Goal: Task Accomplishment & Management: Use online tool/utility

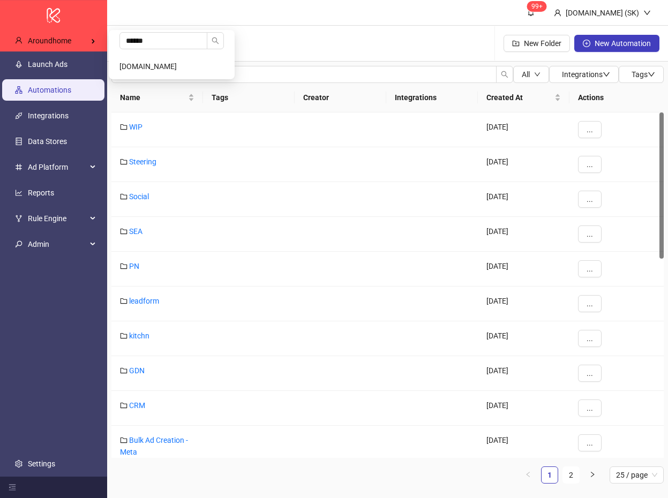
type input "******"
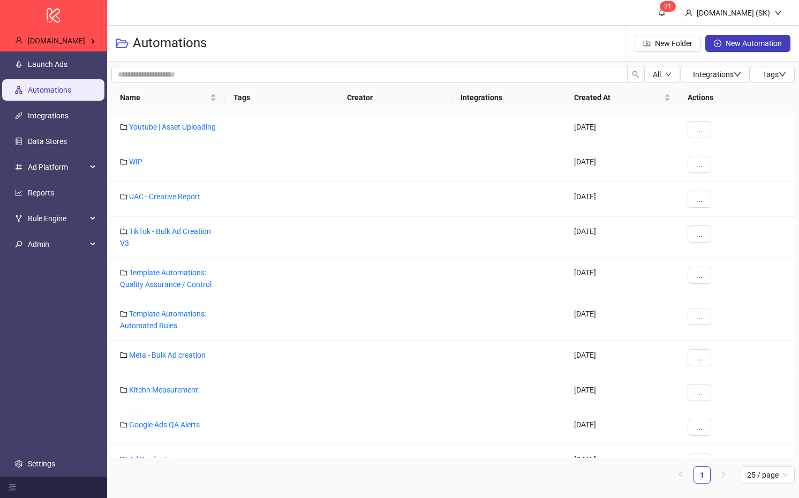
click at [68, 61] on link "Launch Ads" at bounding box center [48, 64] width 40 height 9
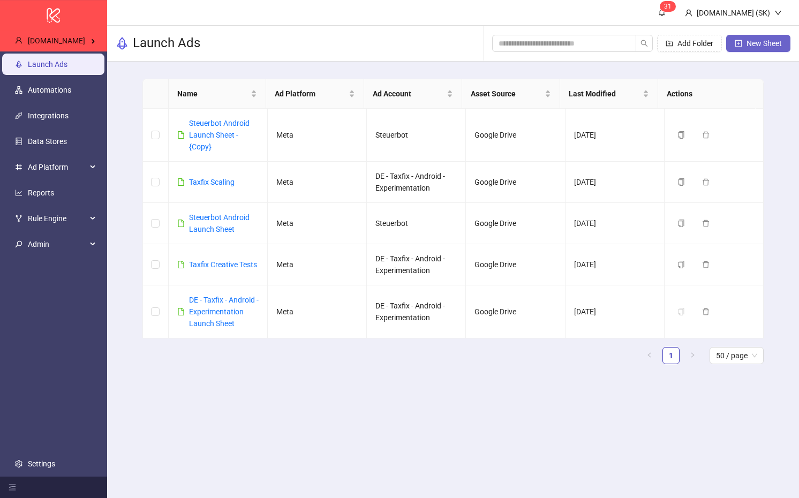
click at [668, 47] on span "New Sheet" at bounding box center [764, 43] width 35 height 9
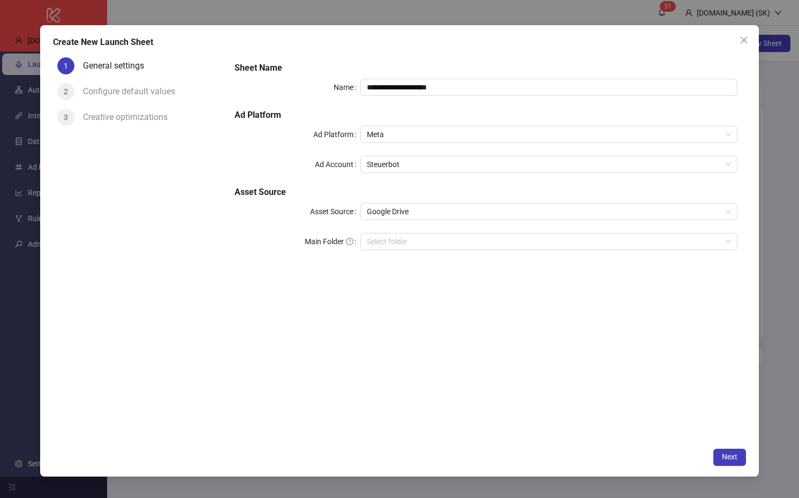
click at [413, 226] on div "**********" at bounding box center [486, 162] width 512 height 210
click at [416, 220] on div "**********" at bounding box center [486, 162] width 512 height 210
click at [424, 212] on span "Google Drive" at bounding box center [549, 212] width 364 height 16
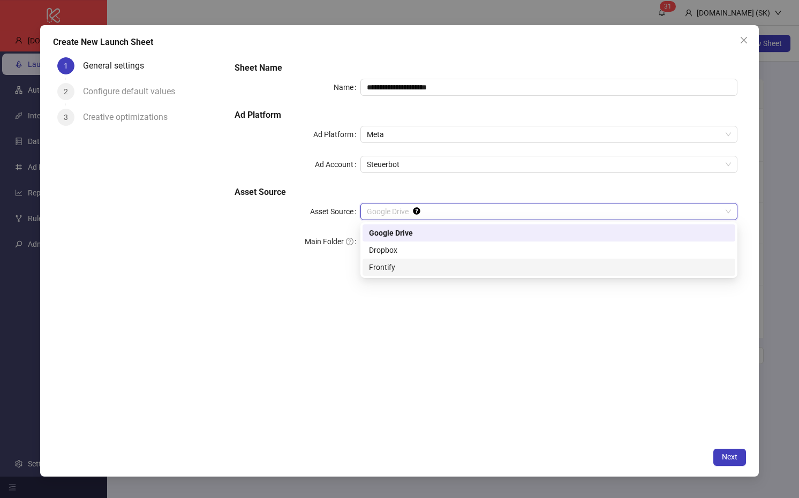
click at [414, 271] on div "Frontify" at bounding box center [549, 267] width 360 height 12
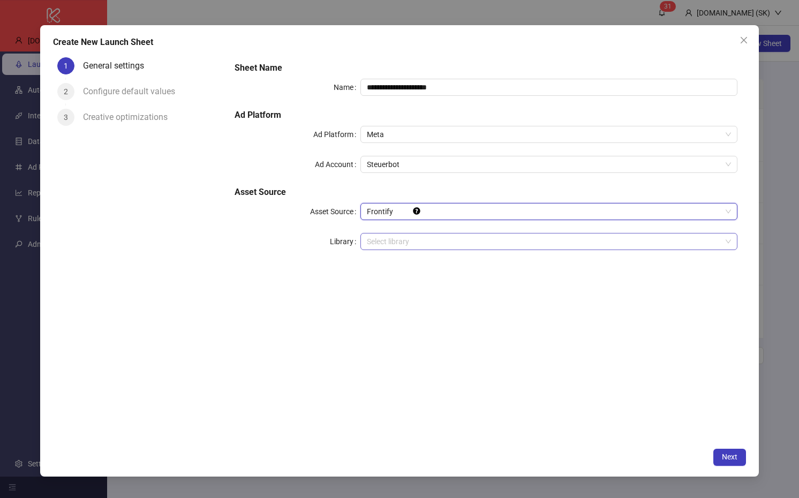
click at [414, 243] on input "search" at bounding box center [544, 242] width 355 height 16
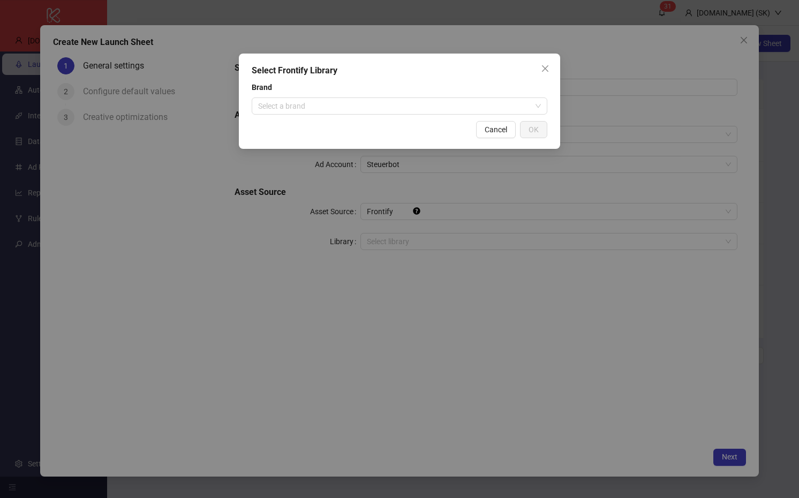
click at [314, 91] on span "Brand" at bounding box center [400, 87] width 296 height 12
click at [317, 102] on input "search" at bounding box center [394, 106] width 273 height 16
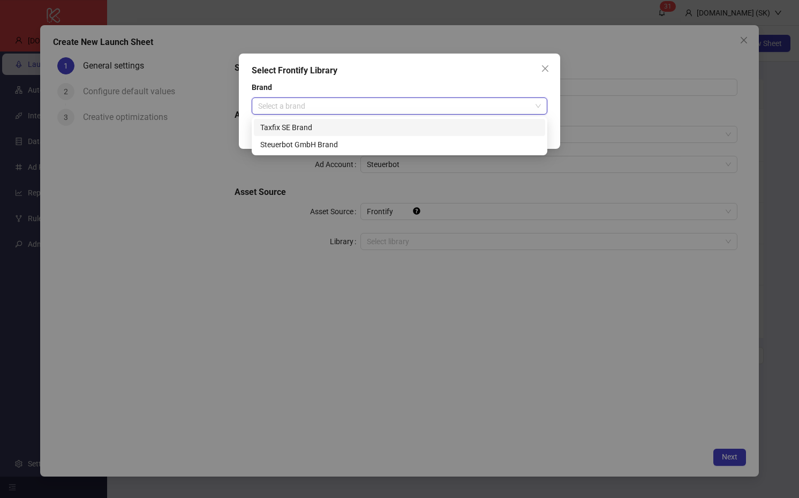
click at [315, 119] on div "Taxfix SE Brand" at bounding box center [399, 127] width 291 height 17
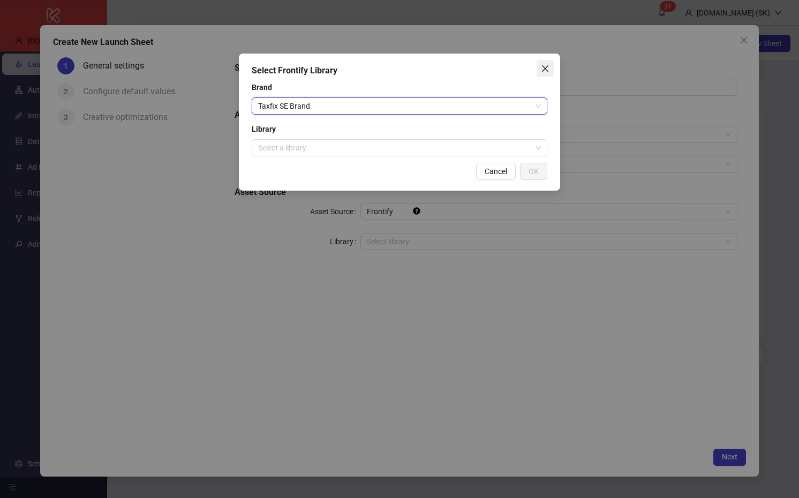
click at [546, 71] on icon "close" at bounding box center [545, 68] width 9 height 9
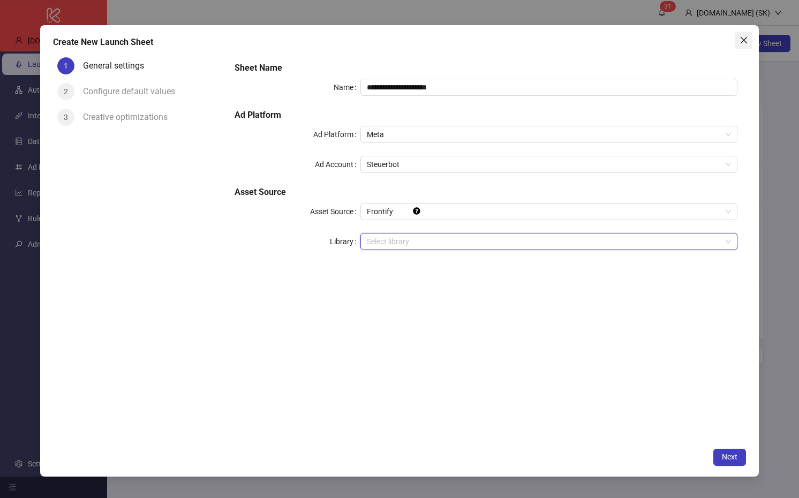
click at [668, 36] on icon "close" at bounding box center [744, 40] width 9 height 9
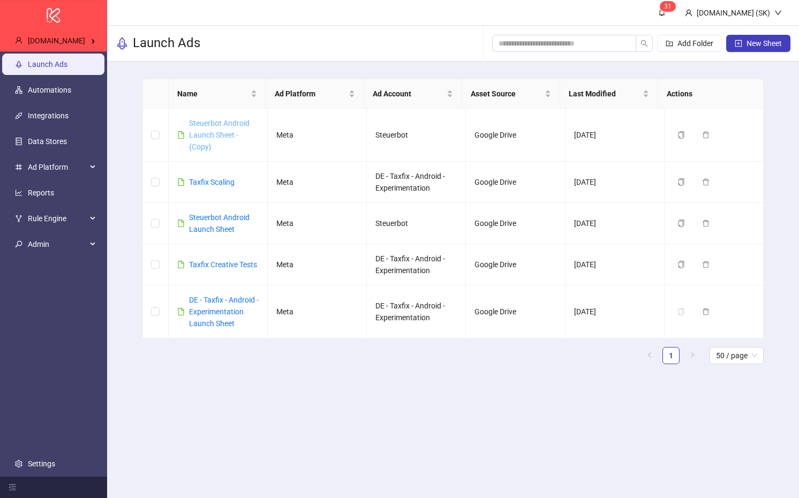
click at [216, 137] on link "Steuerbot Android Launch Sheet - {Copy}" at bounding box center [219, 135] width 61 height 32
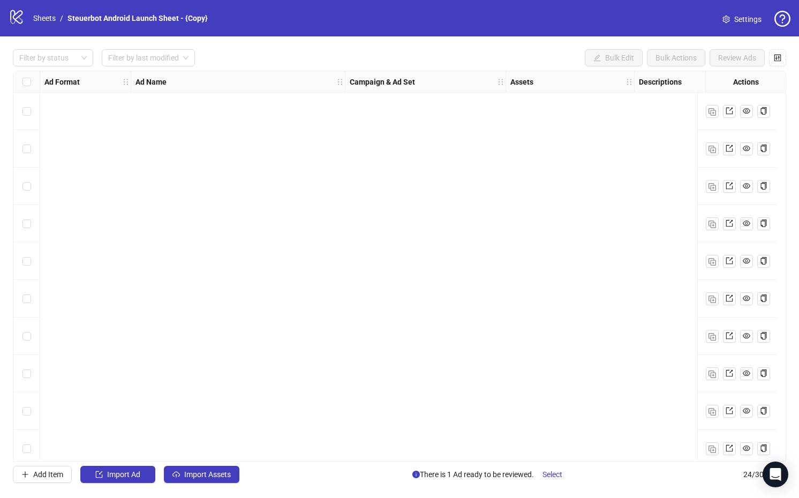
scroll to position [536, 0]
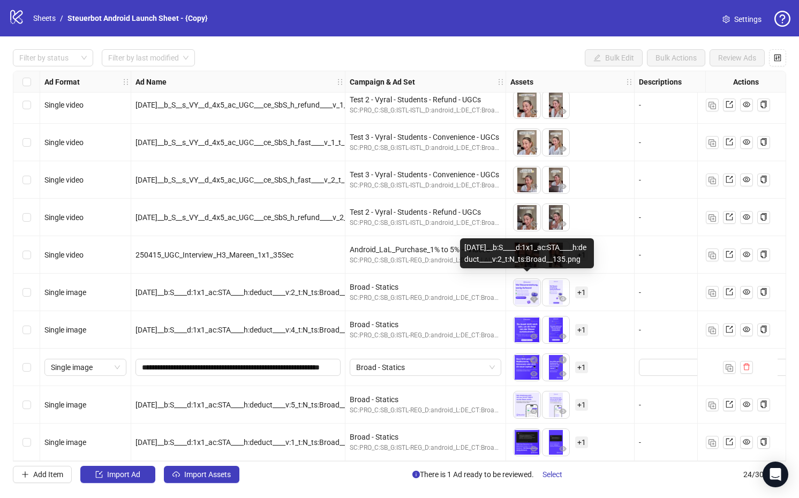
click at [523, 283] on img at bounding box center [527, 292] width 27 height 27
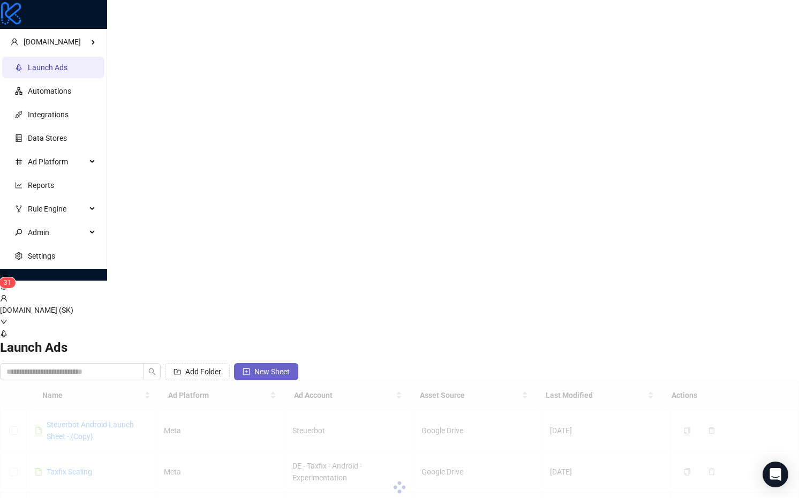
click at [298, 363] on button "New Sheet" at bounding box center [266, 371] width 64 height 17
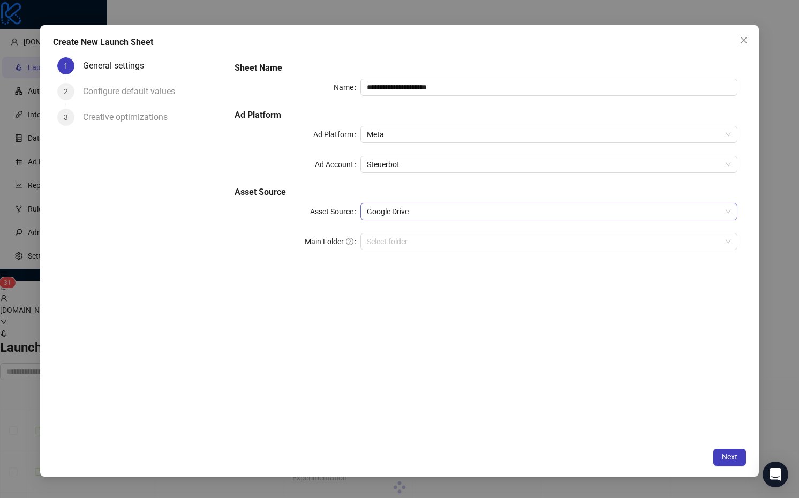
click at [393, 207] on span "Google Drive" at bounding box center [549, 212] width 364 height 16
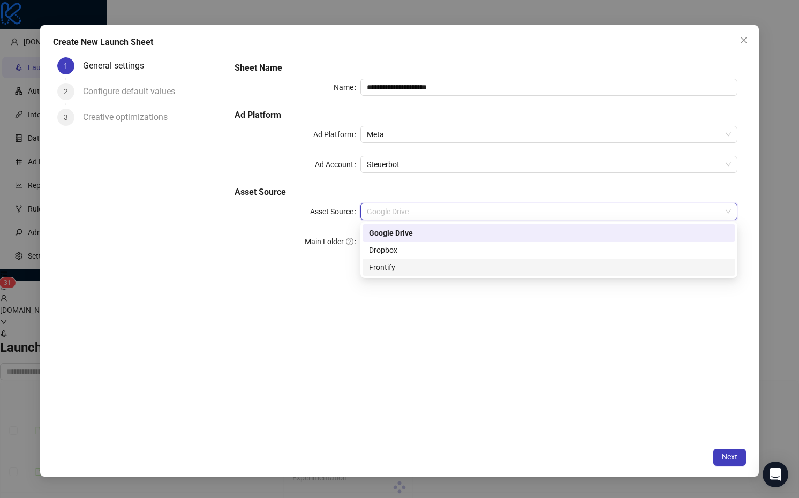
click at [400, 271] on div "Frontify" at bounding box center [549, 267] width 360 height 12
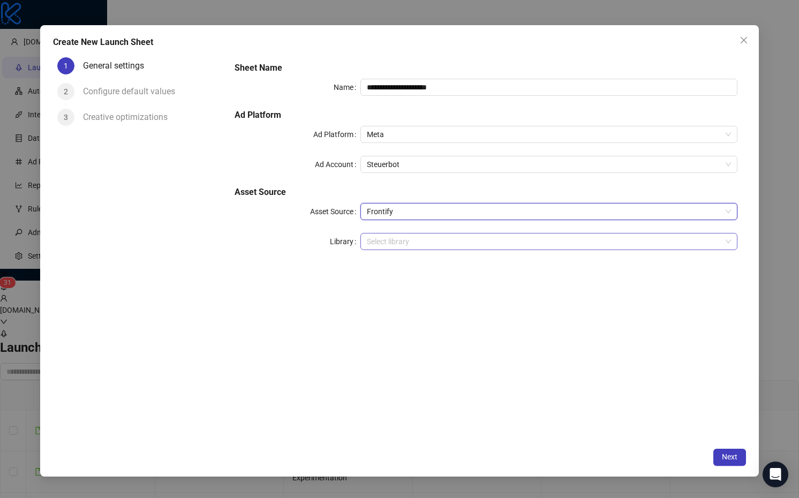
click at [425, 242] on input "search" at bounding box center [544, 242] width 355 height 16
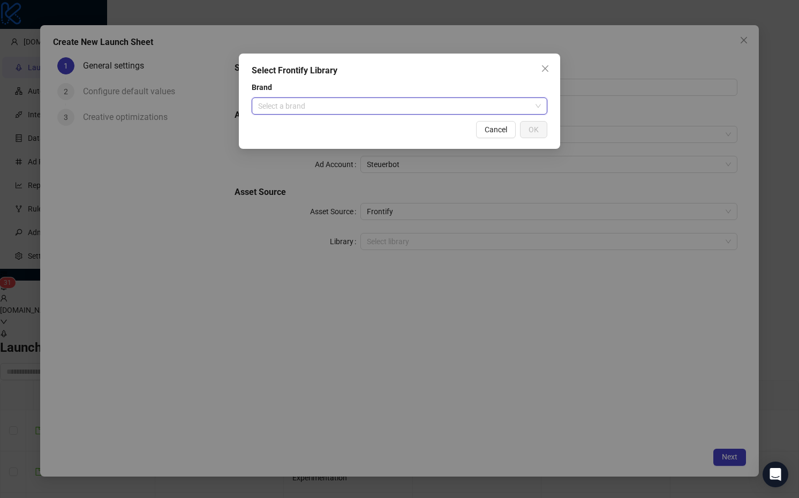
click at [295, 106] on input "search" at bounding box center [394, 106] width 273 height 16
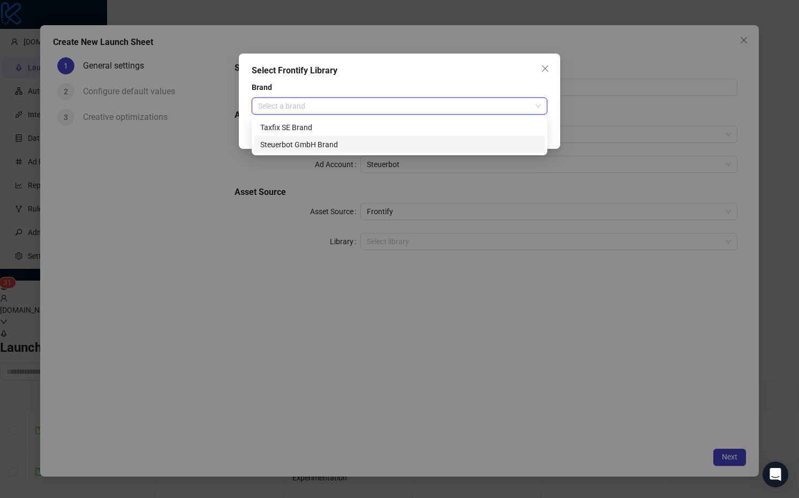
click at [303, 141] on div "Steuerbot GmbH Brand" at bounding box center [399, 145] width 279 height 12
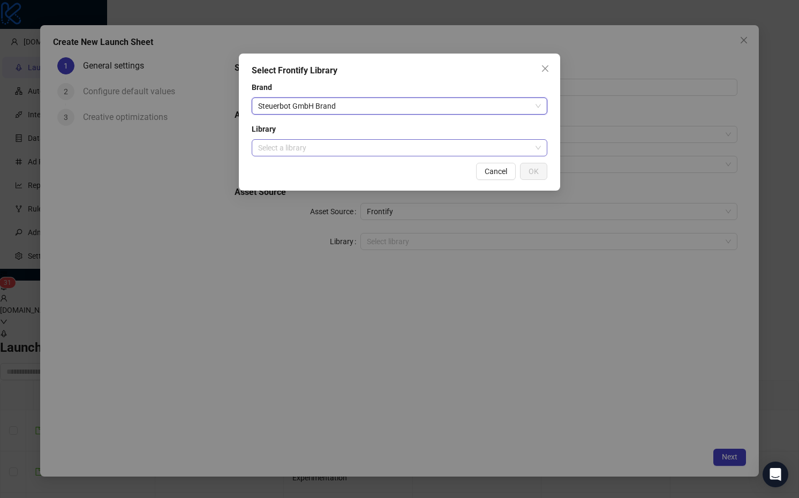
click at [354, 141] on input "search" at bounding box center [394, 148] width 273 height 16
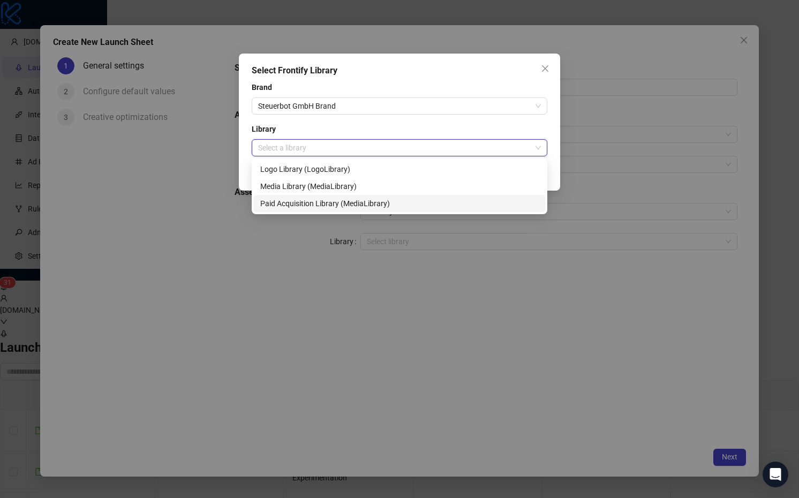
click at [354, 202] on div "Paid Acquisition Library (MediaLibrary)" at bounding box center [399, 204] width 279 height 12
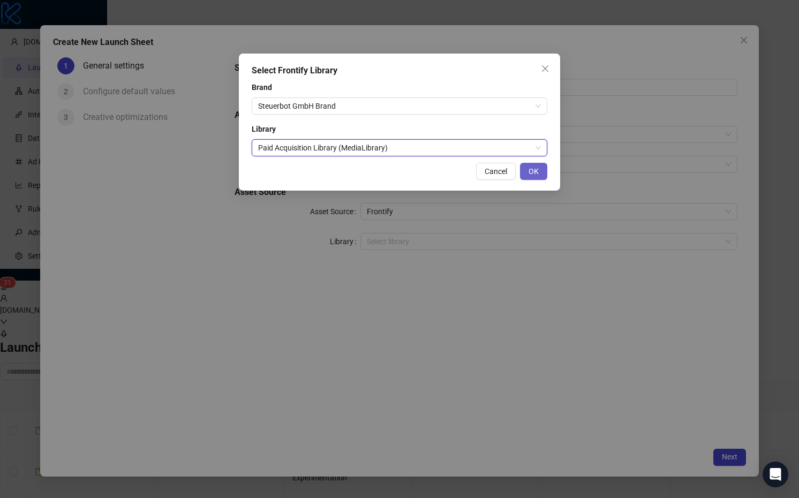
click at [528, 174] on button "OK" at bounding box center [533, 171] width 27 height 17
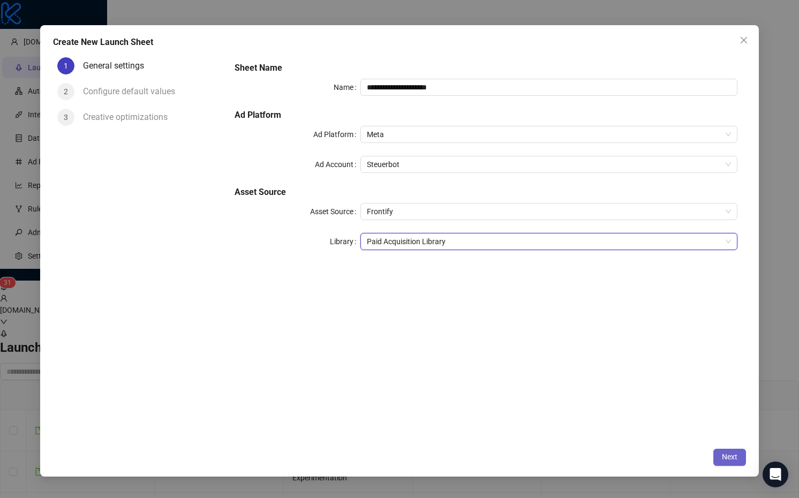
click at [730, 454] on span "Next" at bounding box center [730, 457] width 16 height 9
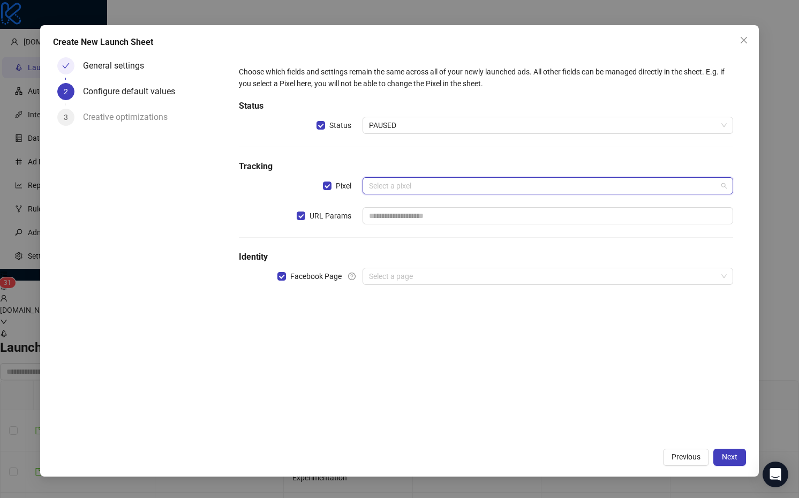
click at [412, 187] on input "search" at bounding box center [543, 186] width 348 height 16
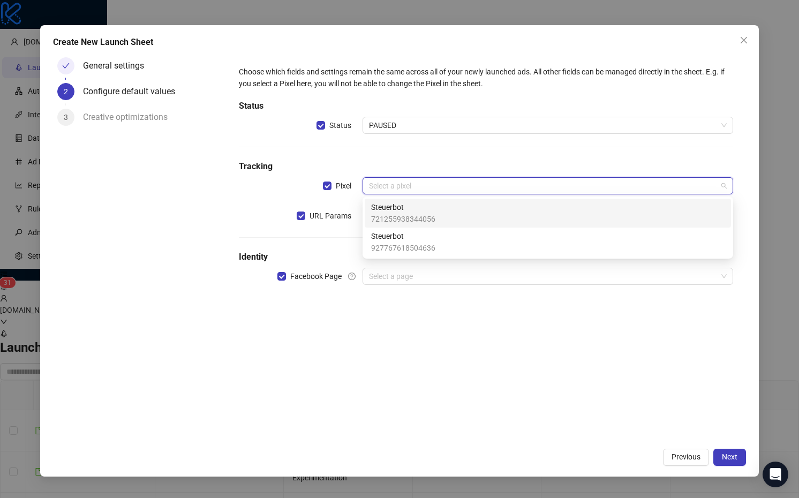
click at [432, 161] on h5 "Tracking" at bounding box center [486, 166] width 494 height 13
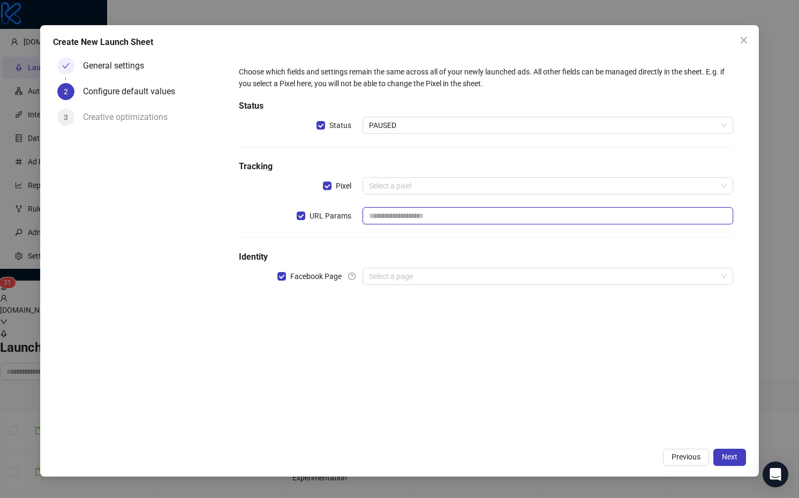
click at [429, 207] on input "text" at bounding box center [548, 215] width 371 height 17
click at [431, 171] on h5 "Tracking" at bounding box center [486, 166] width 494 height 13
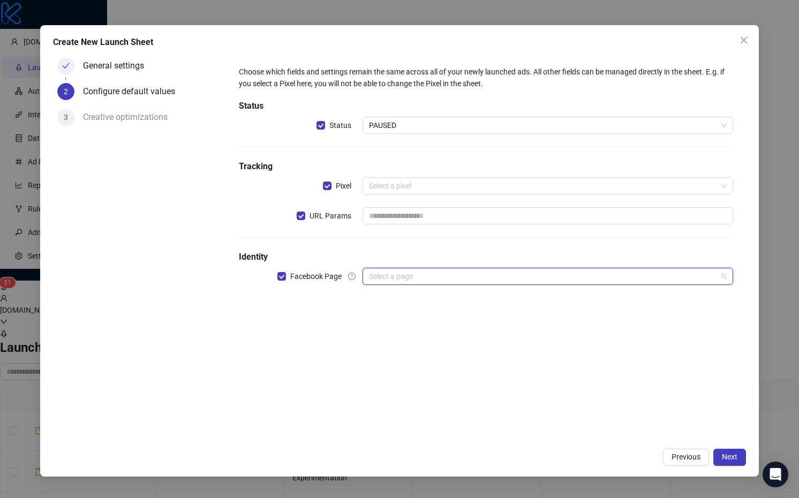
click at [429, 284] on input "search" at bounding box center [543, 276] width 348 height 16
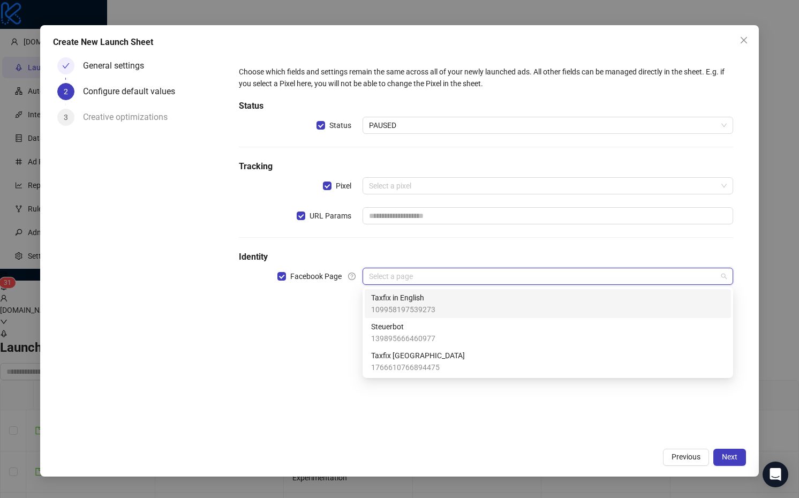
click at [428, 273] on input "search" at bounding box center [543, 276] width 348 height 16
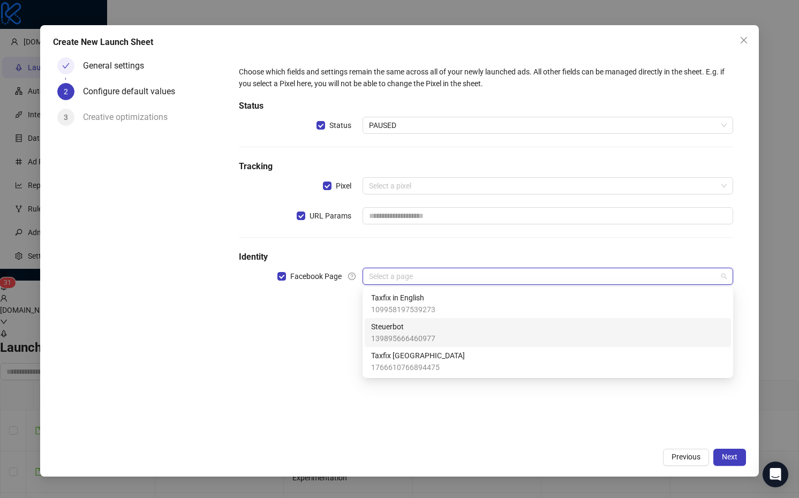
click at [424, 339] on span "139895666460977" at bounding box center [403, 339] width 64 height 12
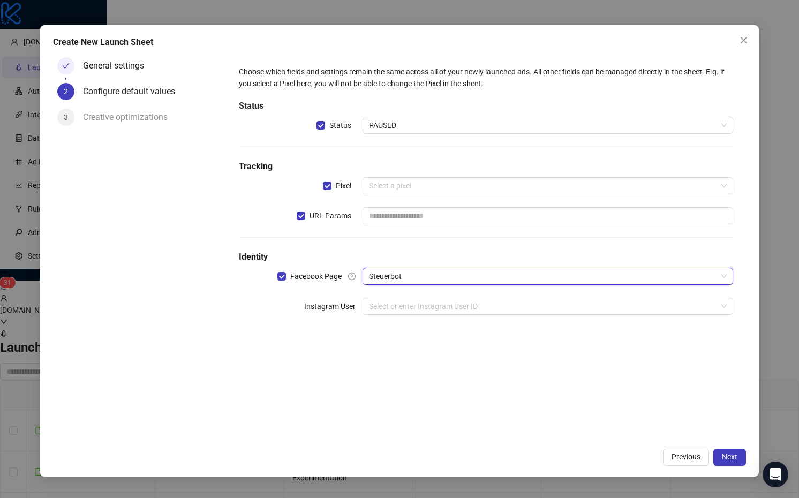
click at [398, 292] on div "Choose which fields and settings remain the same across all of your newly launc…" at bounding box center [486, 197] width 503 height 271
click at [400, 301] on input "search" at bounding box center [543, 306] width 348 height 16
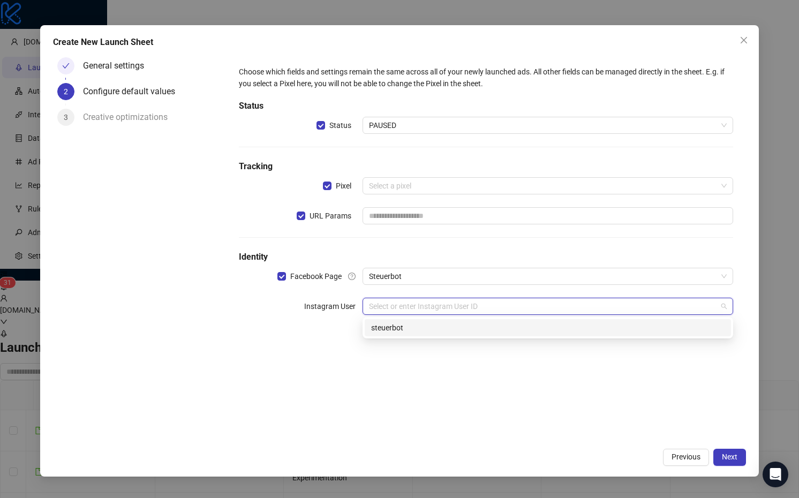
click at [405, 322] on div "steuerbot" at bounding box center [548, 328] width 354 height 12
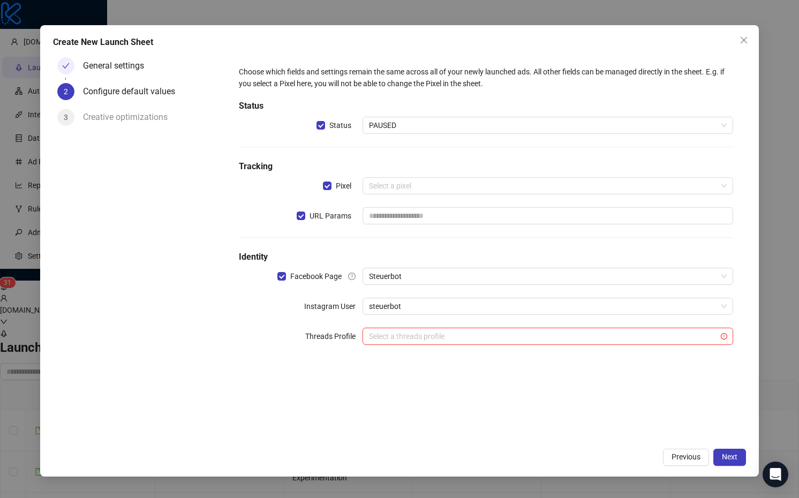
click at [416, 339] on input "search" at bounding box center [543, 336] width 348 height 16
click at [482, 321] on div "Choose which fields and settings remain the same across all of your newly launc…" at bounding box center [486, 212] width 503 height 301
click at [332, 183] on span "Pixel" at bounding box center [344, 186] width 24 height 12
click at [733, 457] on span "Next" at bounding box center [730, 457] width 16 height 9
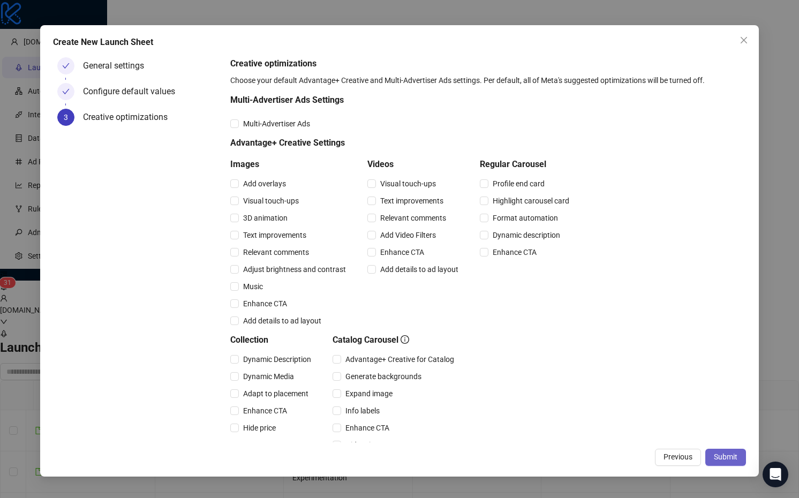
click at [734, 460] on span "Submit" at bounding box center [726, 457] width 24 height 9
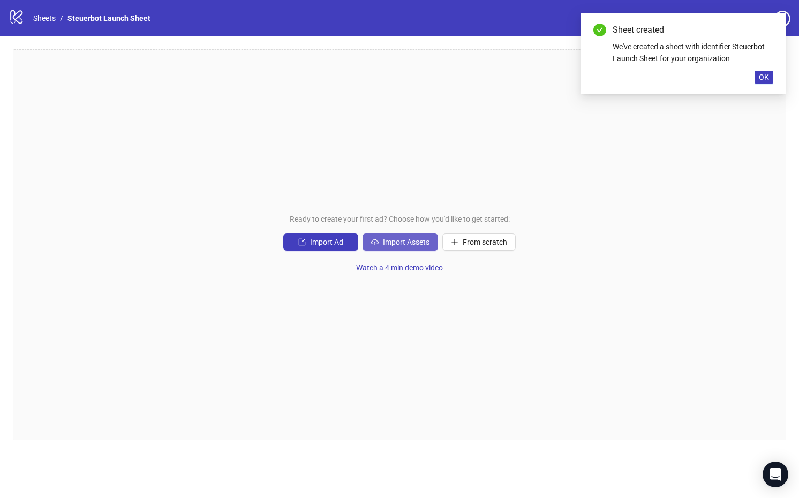
click at [404, 238] on span "Import Assets" at bounding box center [406, 242] width 47 height 9
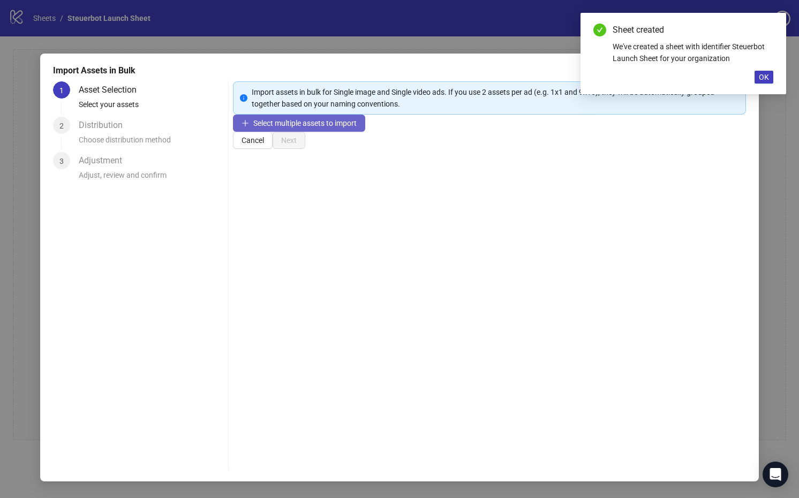
click at [335, 128] on span "Select multiple assets to import" at bounding box center [304, 123] width 103 height 9
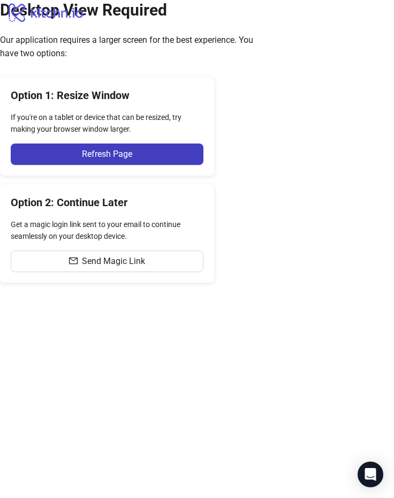
click at [360, 168] on div "Desktop View Required Our application requires a larger screen for the best exp…" at bounding box center [197, 141] width 394 height 283
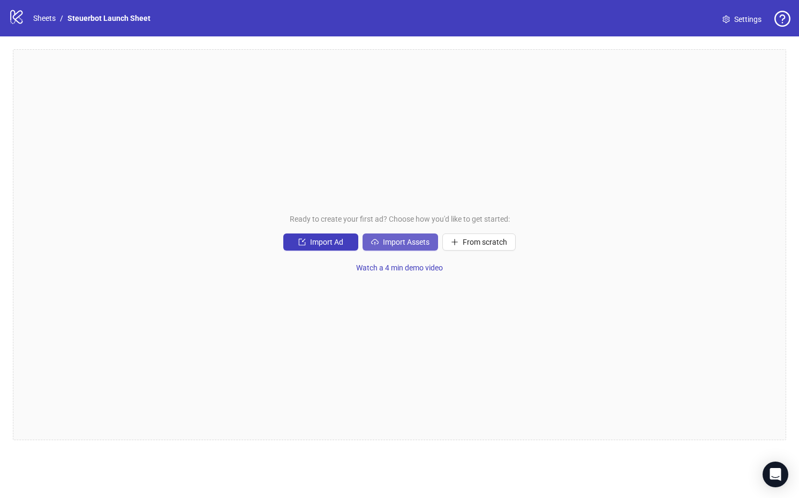
click at [399, 237] on button "Import Assets" at bounding box center [401, 242] width 76 height 17
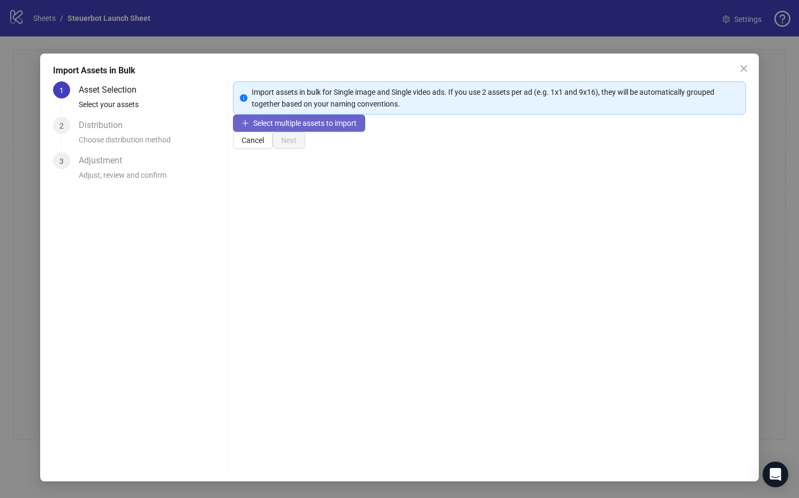
click at [354, 128] on span "Select multiple assets to import" at bounding box center [304, 123] width 103 height 9
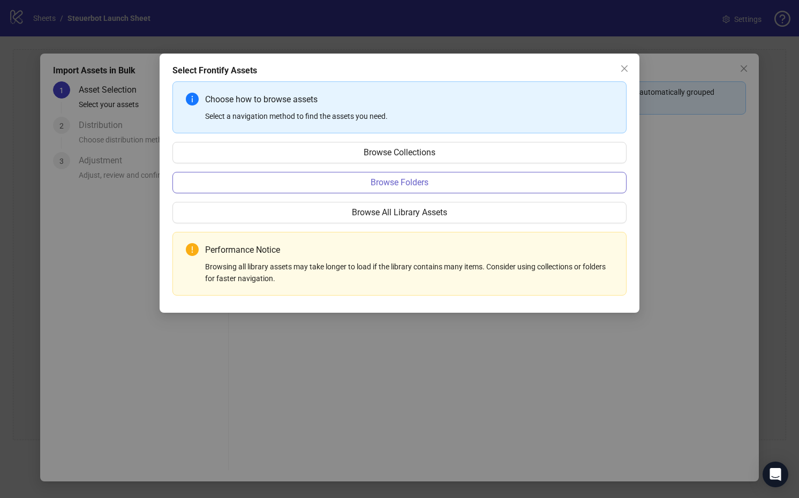
click at [408, 182] on span "Browse Folders" at bounding box center [400, 183] width 58 height 10
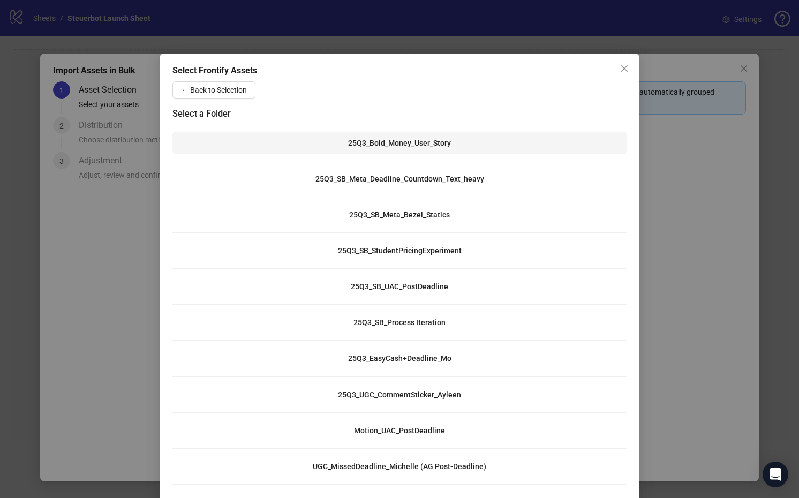
click at [403, 148] on button "25Q3_Bold_Money_User_Story" at bounding box center [400, 143] width 454 height 23
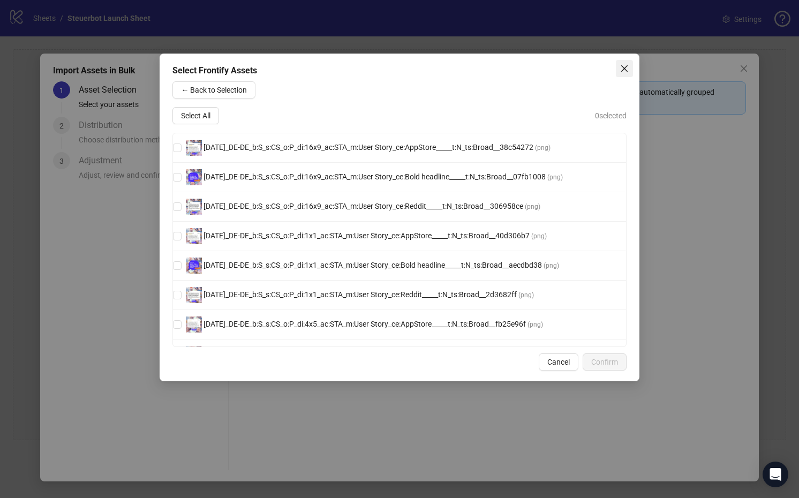
click at [628, 68] on icon "close" at bounding box center [624, 68] width 9 height 9
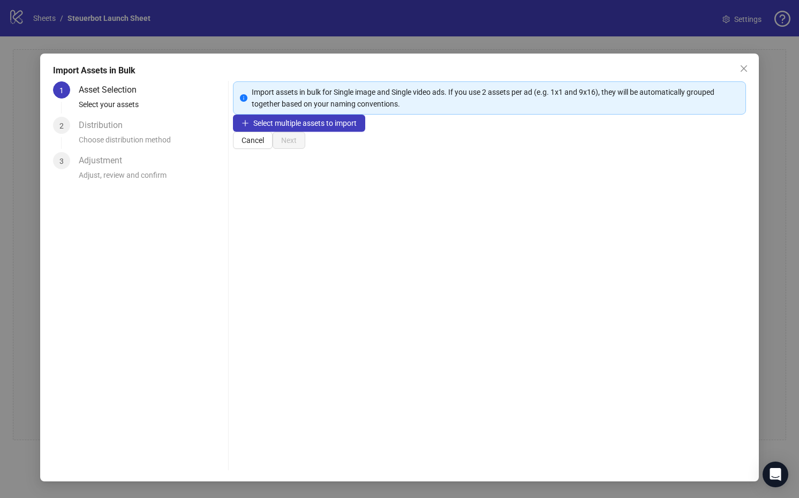
click at [618, 132] on div "Select multiple assets to import" at bounding box center [489, 123] width 513 height 17
click at [401, 132] on div "Select multiple assets to import" at bounding box center [489, 123] width 513 height 17
click at [361, 132] on button "Select multiple assets to import" at bounding box center [299, 123] width 132 height 17
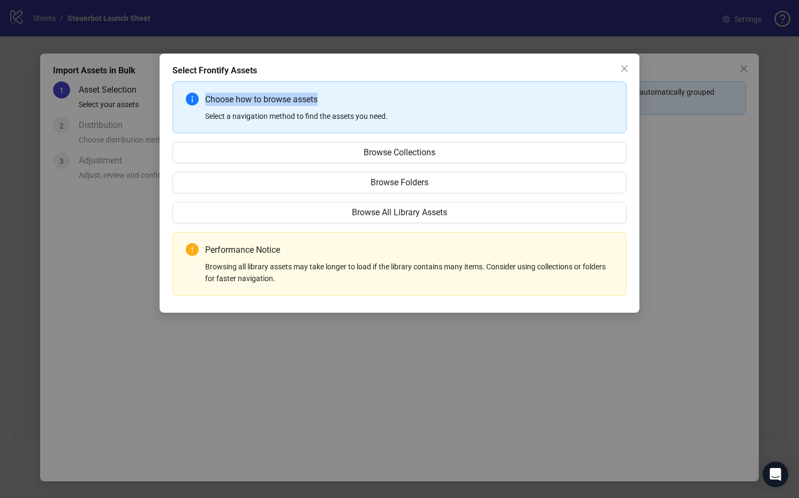
drag, startPoint x: 289, startPoint y: 92, endPoint x: 378, endPoint y: 96, distance: 89.6
click at [378, 96] on div "Choose how to browse assets Select a navigation method to find the assets you n…" at bounding box center [400, 107] width 454 height 52
drag, startPoint x: 378, startPoint y: 96, endPoint x: 375, endPoint y: 102, distance: 6.2
click at [377, 98] on div "Choose how to browse assets" at bounding box center [409, 99] width 408 height 13
click at [425, 186] on span "Browse Folders" at bounding box center [400, 183] width 58 height 10
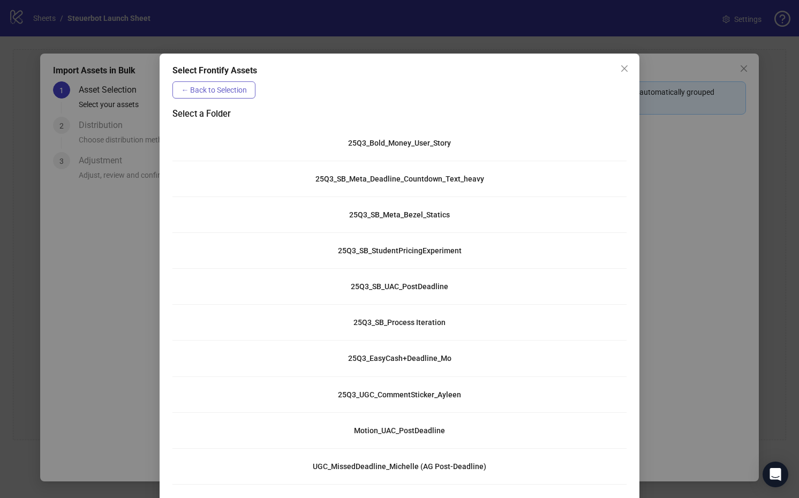
click at [211, 94] on span "← Back to Selection" at bounding box center [214, 90] width 66 height 9
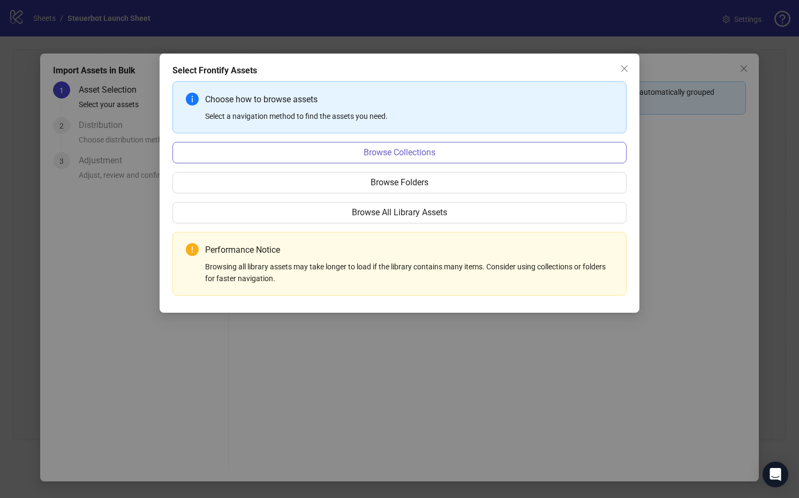
click at [393, 153] on span "Browse Collections" at bounding box center [400, 153] width 72 height 10
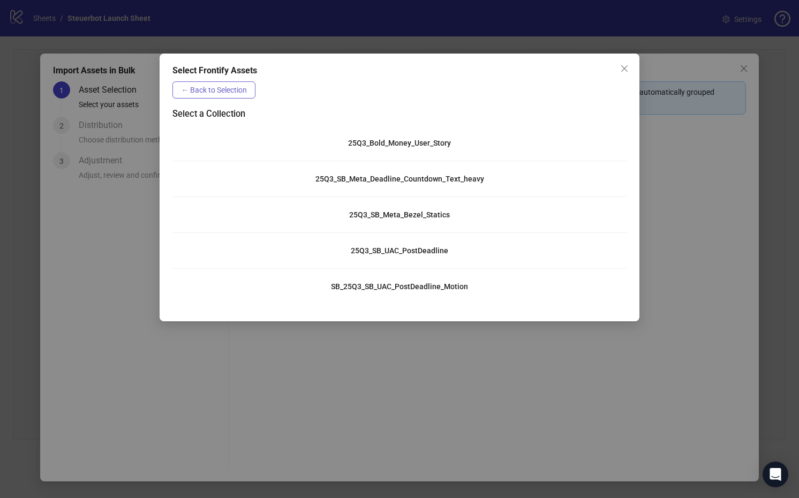
click at [234, 93] on span "← Back to Selection" at bounding box center [214, 90] width 66 height 9
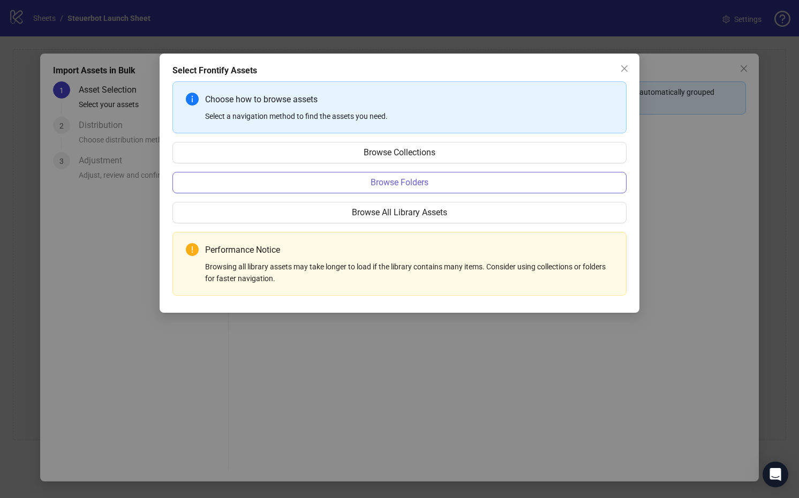
click at [393, 181] on span "Browse Folders" at bounding box center [400, 183] width 58 height 10
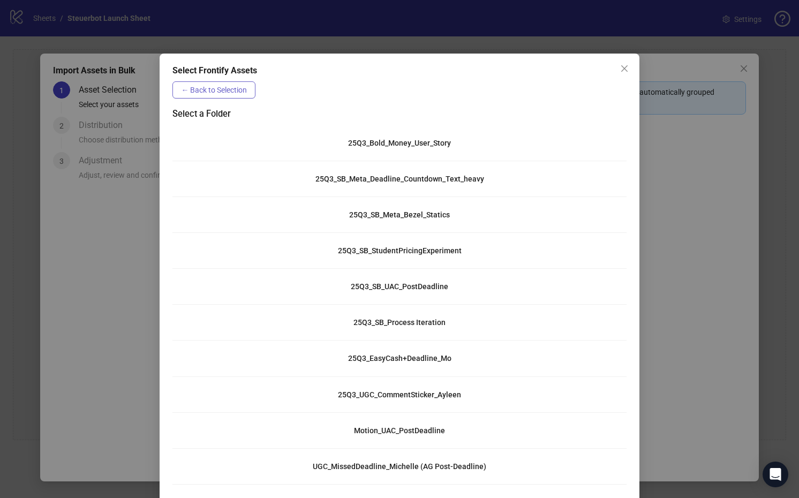
click at [222, 92] on span "← Back to Selection" at bounding box center [214, 90] width 66 height 9
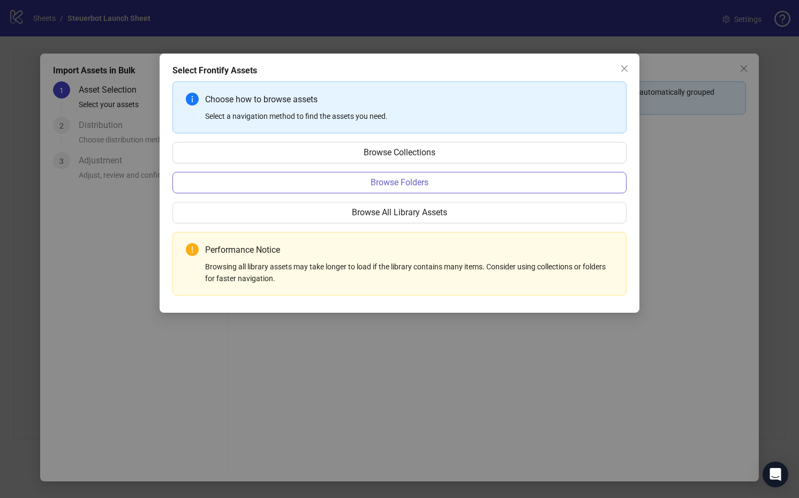
click at [409, 179] on span "Browse Folders" at bounding box center [400, 183] width 58 height 10
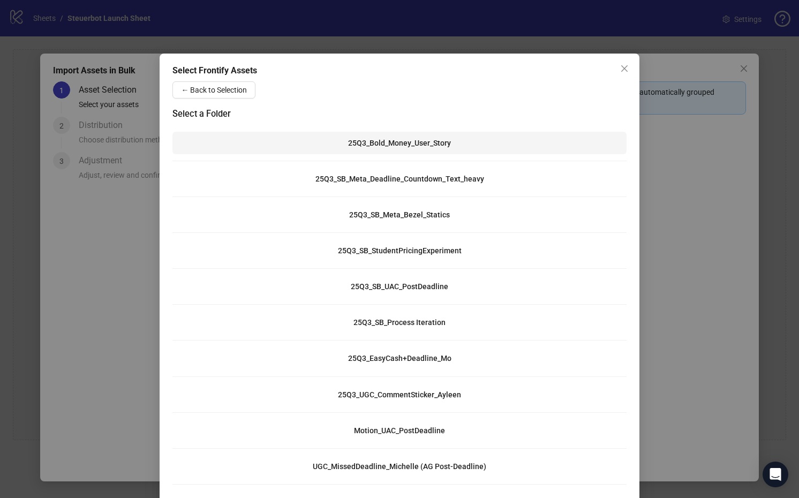
click at [436, 139] on div "25Q3_Bold_Money_User_Story" at bounding box center [399, 143] width 103 height 9
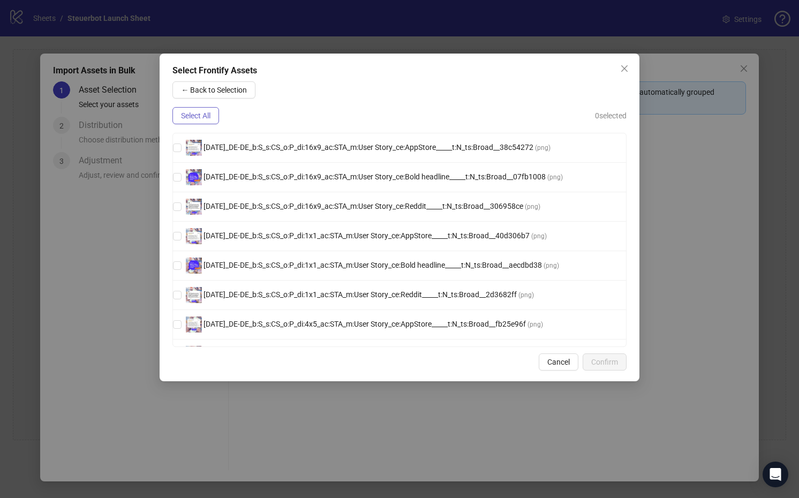
drag, startPoint x: 193, startPoint y: 115, endPoint x: 357, endPoint y: 129, distance: 164.0
click at [193, 115] on span "Select All" at bounding box center [195, 115] width 29 height 9
click at [616, 361] on span "Confirm" at bounding box center [604, 362] width 27 height 9
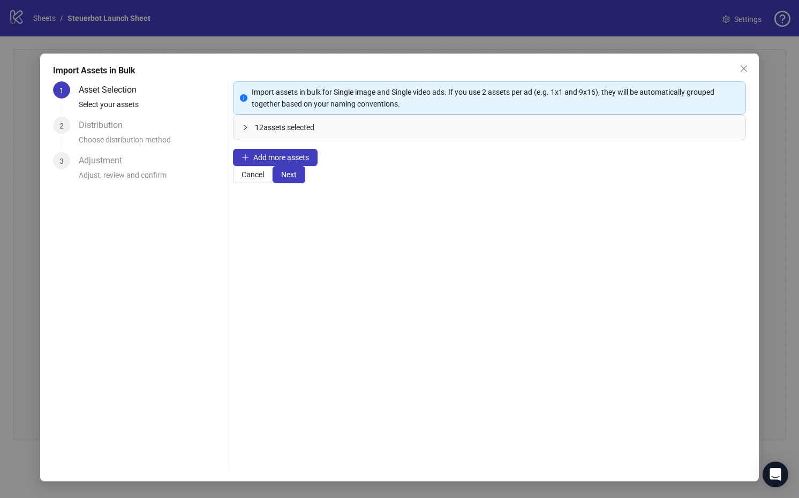
click at [295, 132] on span "assets selected" at bounding box center [289, 127] width 51 height 9
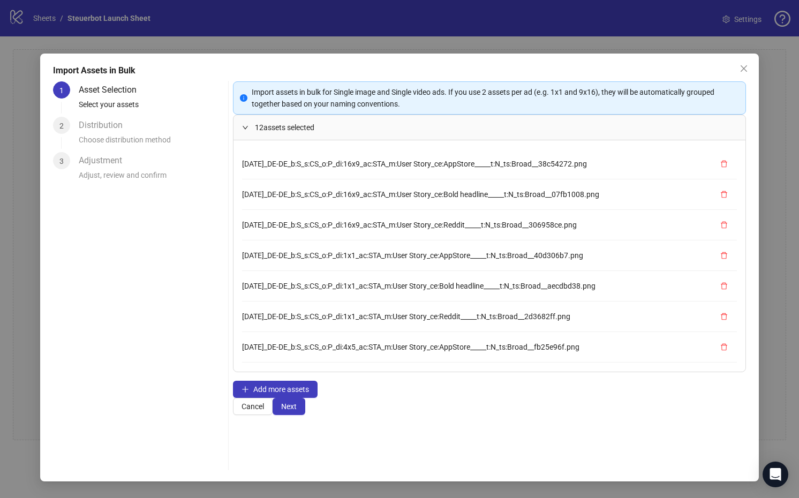
scroll to position [152, 0]
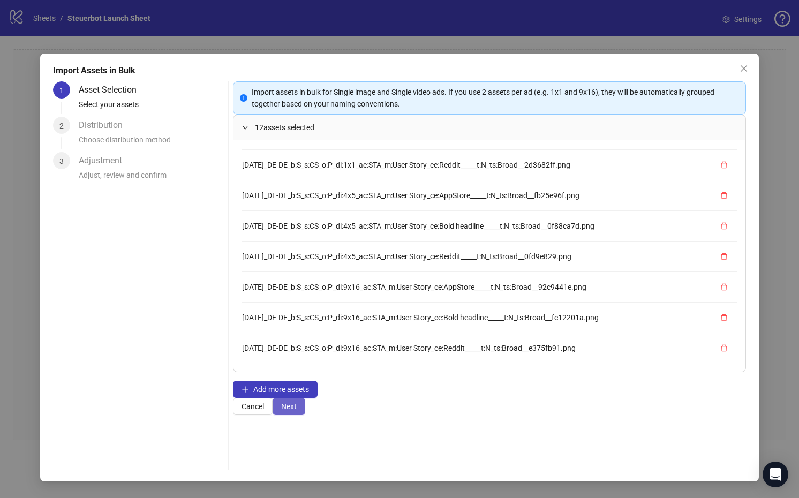
click at [297, 411] on span "Next" at bounding box center [289, 406] width 16 height 9
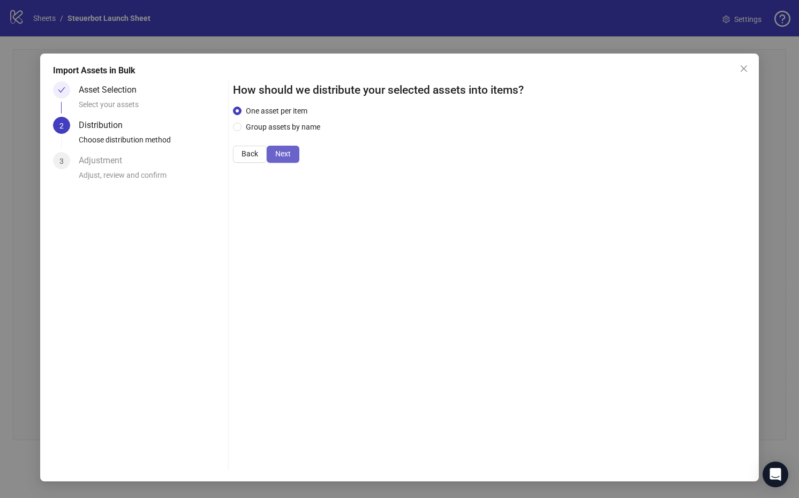
click at [299, 163] on button "Next" at bounding box center [283, 154] width 33 height 17
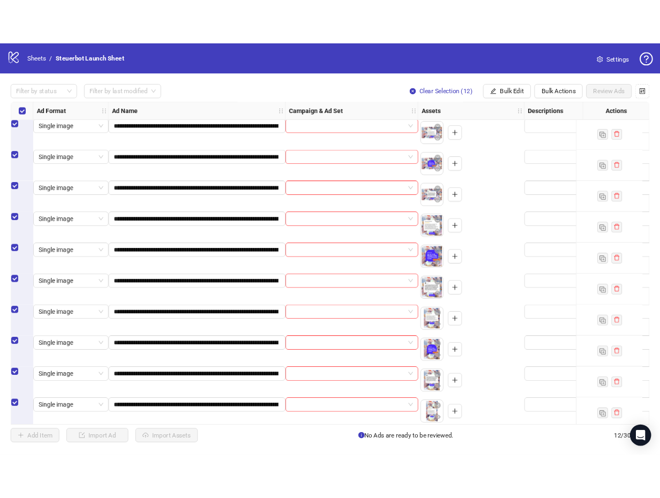
scroll to position [0, 0]
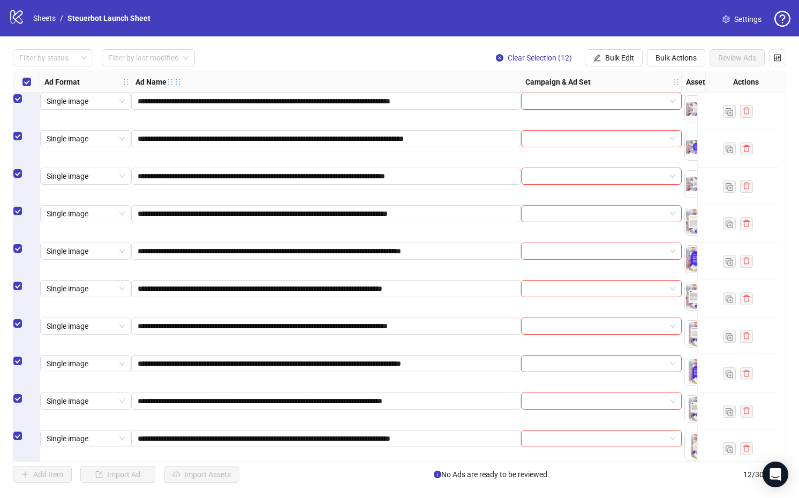
drag, startPoint x: 345, startPoint y: 77, endPoint x: 520, endPoint y: 80, distance: 174.7
click at [182, 80] on div "Resize Ad Name column" at bounding box center [174, 82] width 15 height 12
drag, startPoint x: 493, startPoint y: 111, endPoint x: 443, endPoint y: 108, distance: 50.5
click at [443, 107] on input "**********" at bounding box center [325, 101] width 375 height 12
click at [448, 107] on input "**********" at bounding box center [325, 101] width 375 height 12
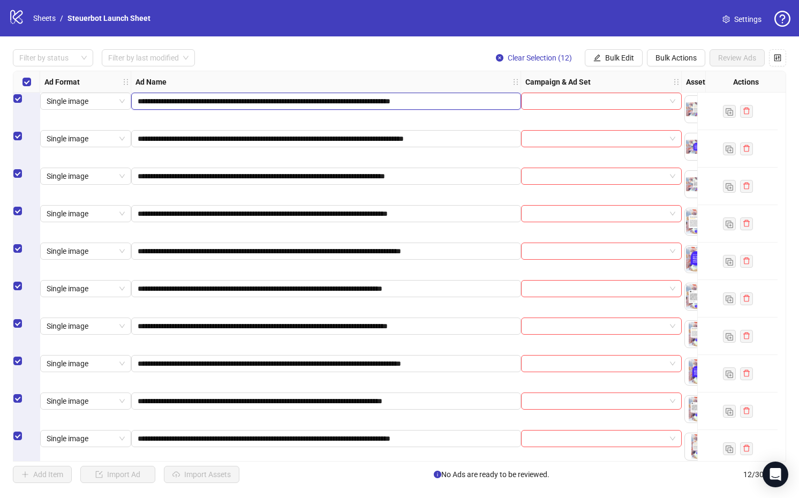
click at [491, 107] on input "**********" at bounding box center [325, 101] width 375 height 12
click at [632, 58] on span "Bulk Edit" at bounding box center [619, 58] width 29 height 9
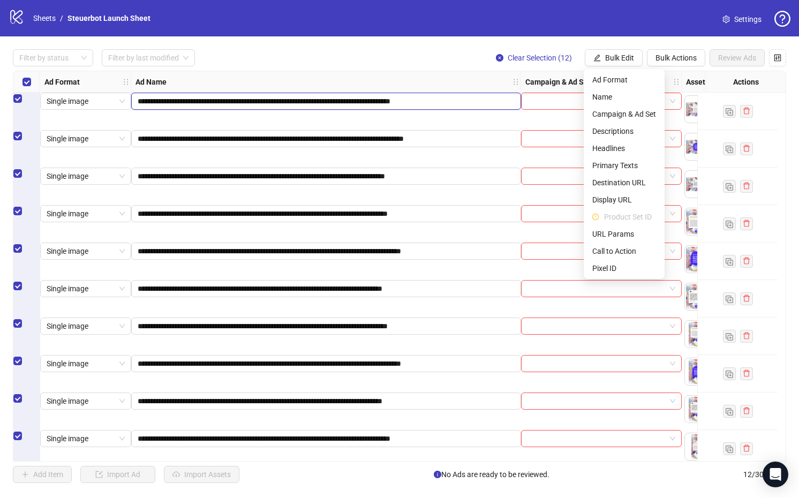
click at [487, 107] on input "**********" at bounding box center [325, 101] width 375 height 12
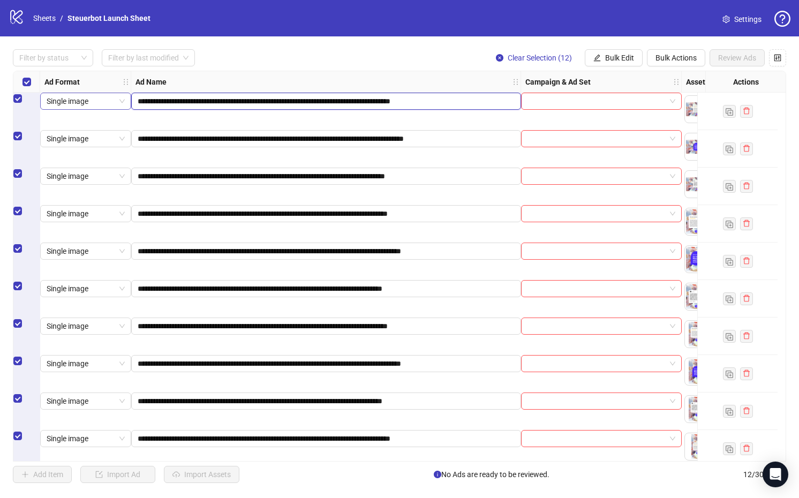
drag, startPoint x: 443, startPoint y: 110, endPoint x: 100, endPoint y: 114, distance: 342.3
click at [100, 71] on div "**********" at bounding box center [626, 71] width 1226 height 0
click at [364, 66] on div "Filter by status Filter by last modified Clear Selection (12) Bulk Edit Bulk Ac…" at bounding box center [400, 57] width 774 height 17
click at [678, 53] on button "Bulk Actions" at bounding box center [676, 57] width 58 height 17
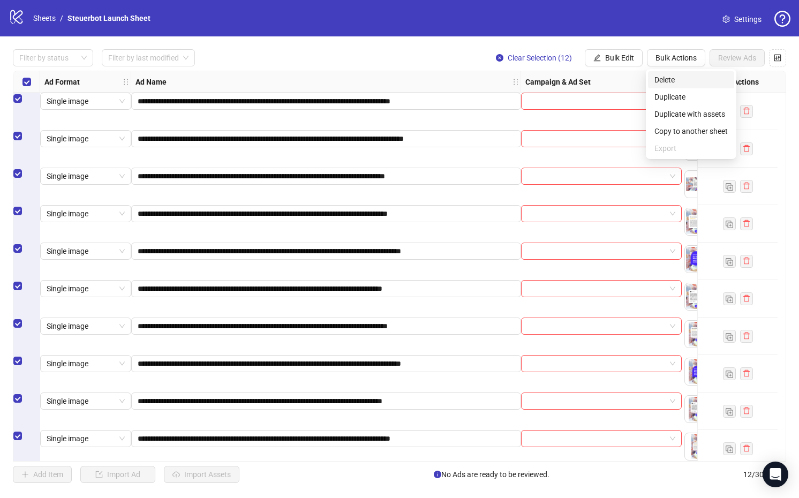
click at [695, 78] on span "Delete" at bounding box center [691, 80] width 73 height 12
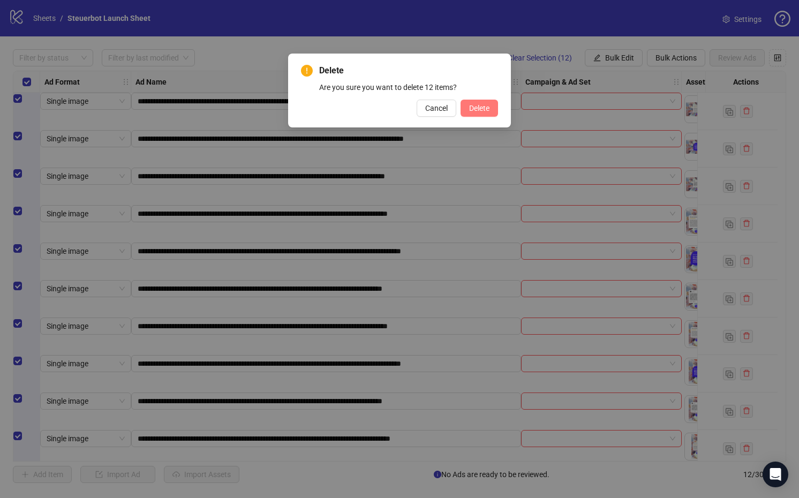
click at [492, 107] on button "Delete" at bounding box center [480, 108] width 38 height 17
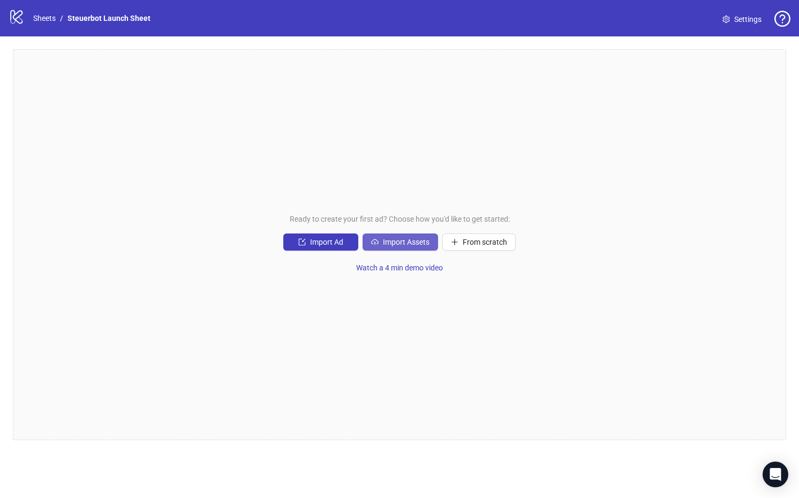
click at [411, 244] on span "Import Assets" at bounding box center [406, 242] width 47 height 9
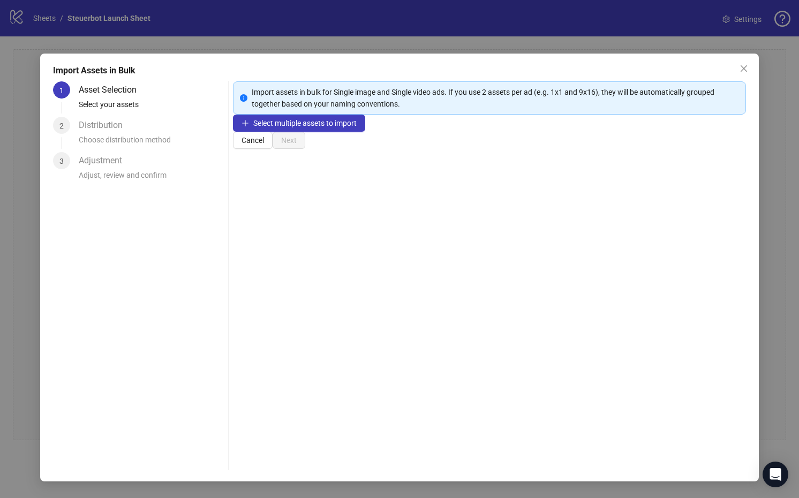
click at [329, 132] on div "Select multiple assets to import" at bounding box center [489, 123] width 513 height 17
click at [333, 128] on span "Select multiple assets to import" at bounding box center [304, 123] width 103 height 9
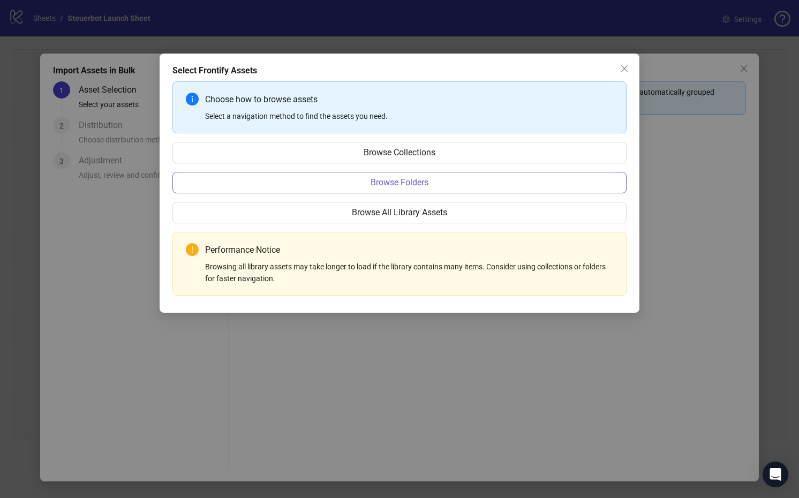
click at [462, 185] on button "Browse Folders" at bounding box center [400, 182] width 454 height 21
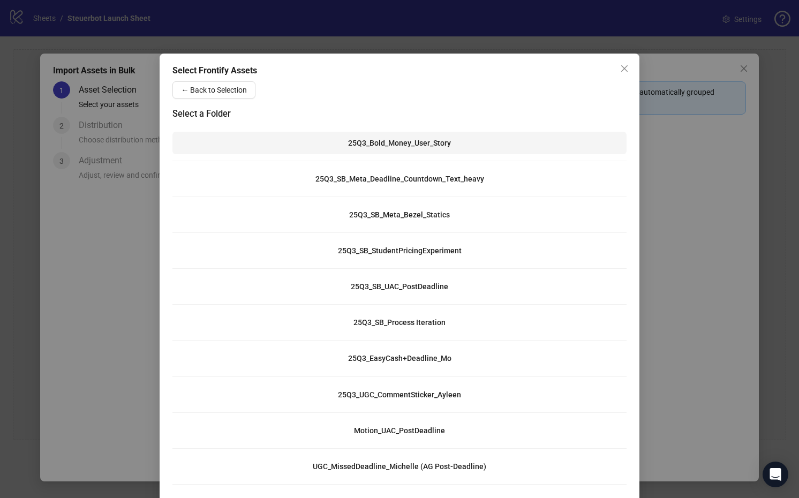
click at [392, 145] on div "25Q3_Bold_Money_User_Story" at bounding box center [399, 143] width 103 height 9
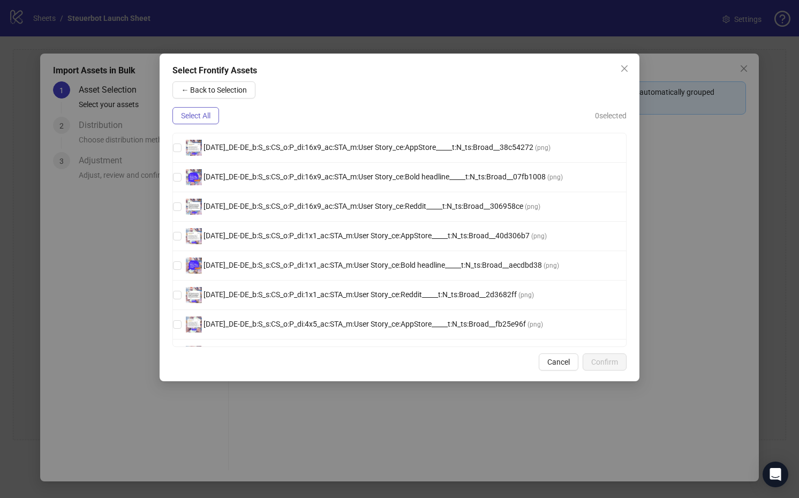
click at [194, 117] on span "Select All" at bounding box center [195, 115] width 29 height 9
click at [605, 364] on span "Confirm" at bounding box center [604, 362] width 27 height 9
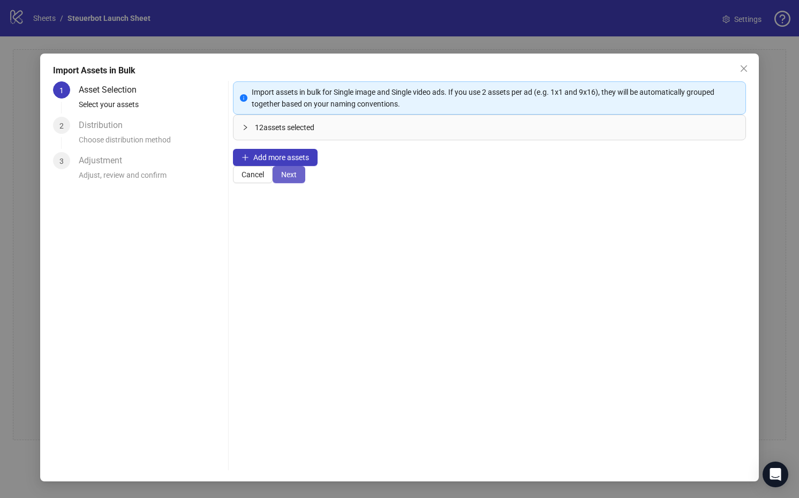
click at [305, 183] on button "Next" at bounding box center [289, 174] width 33 height 17
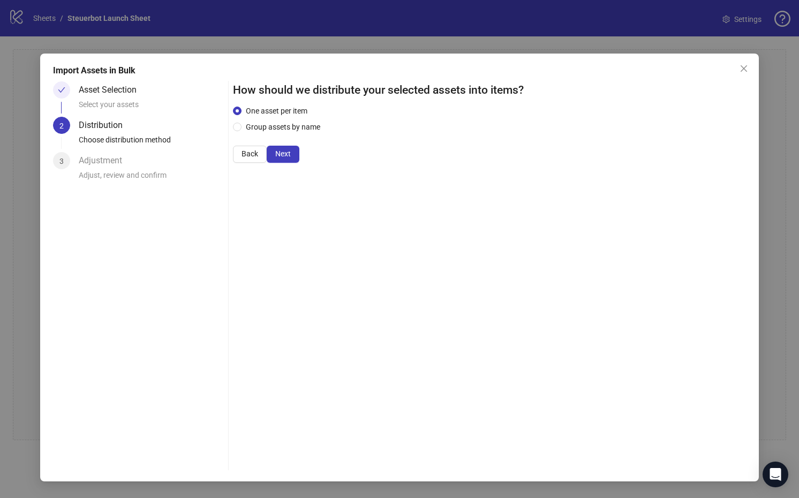
click at [294, 133] on div "One asset per item Group assets by name" at bounding box center [279, 119] width 92 height 28
click at [295, 133] on span "Group assets by name" at bounding box center [283, 127] width 83 height 12
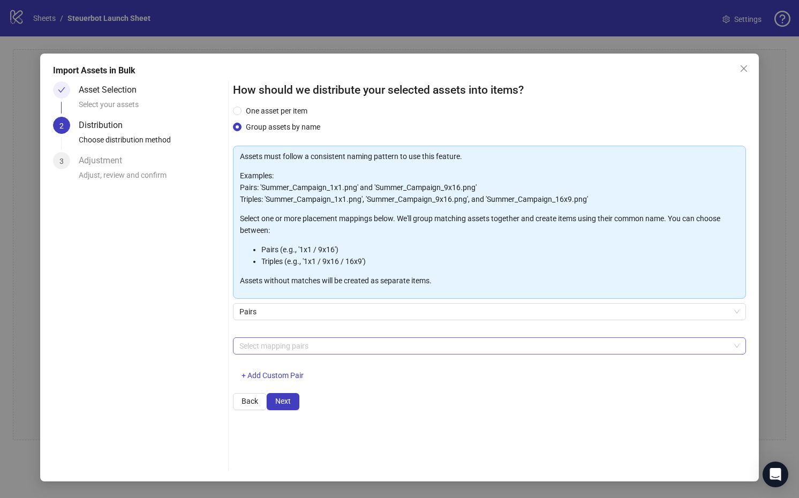
click at [344, 354] on div at bounding box center [484, 346] width 498 height 15
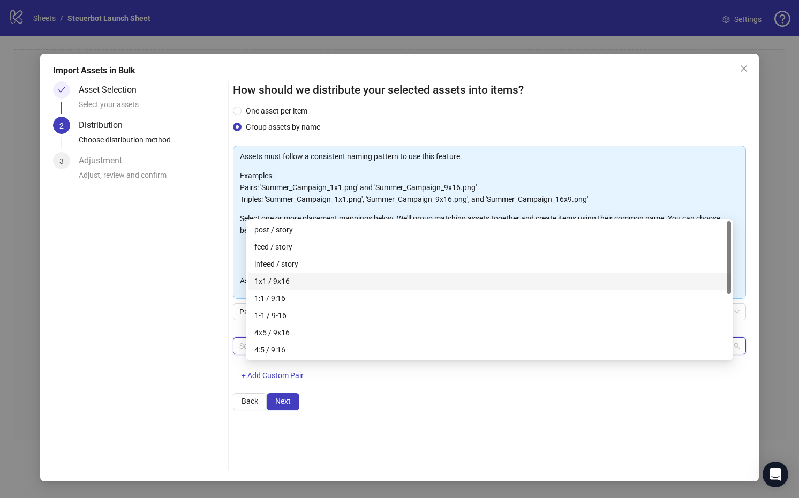
click at [323, 279] on div "1x1 / 9x16" at bounding box center [489, 281] width 470 height 12
click at [747, 463] on div "Import Assets in Bulk Asset Selection Select your assets 2 Distribution Choose …" at bounding box center [399, 268] width 719 height 428
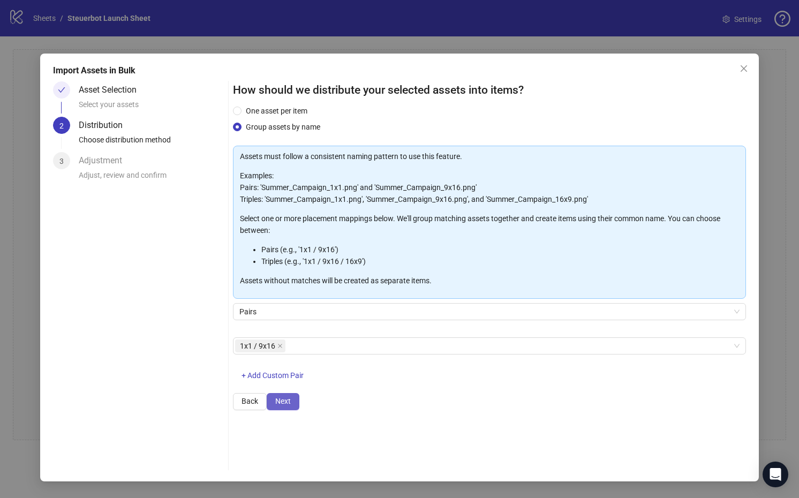
click at [299, 410] on button "Next" at bounding box center [283, 401] width 33 height 17
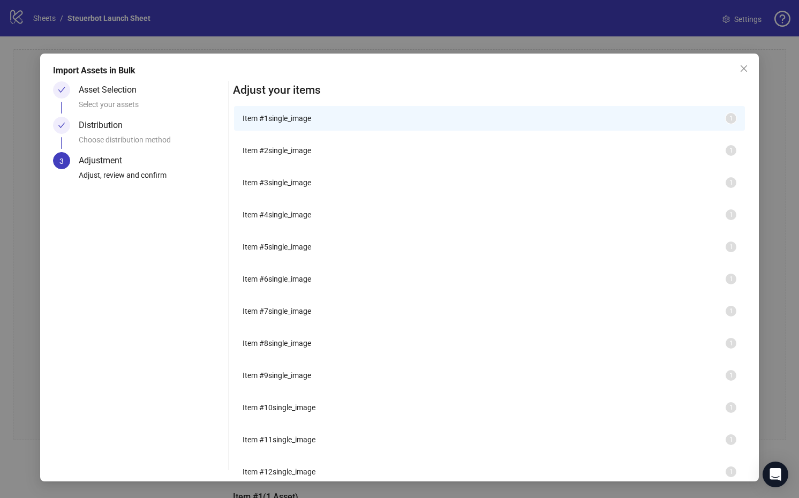
click at [268, 155] on span "Item # 2" at bounding box center [256, 150] width 26 height 9
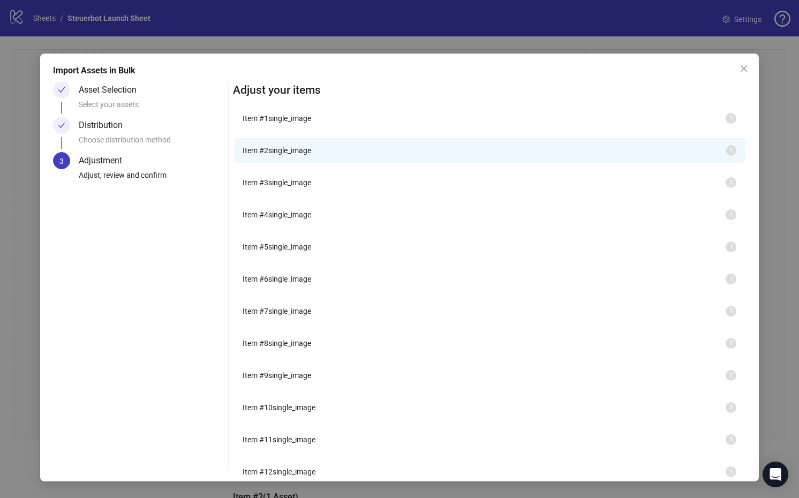
click at [338, 195] on li "Item # 3 single_image 1" at bounding box center [489, 182] width 511 height 25
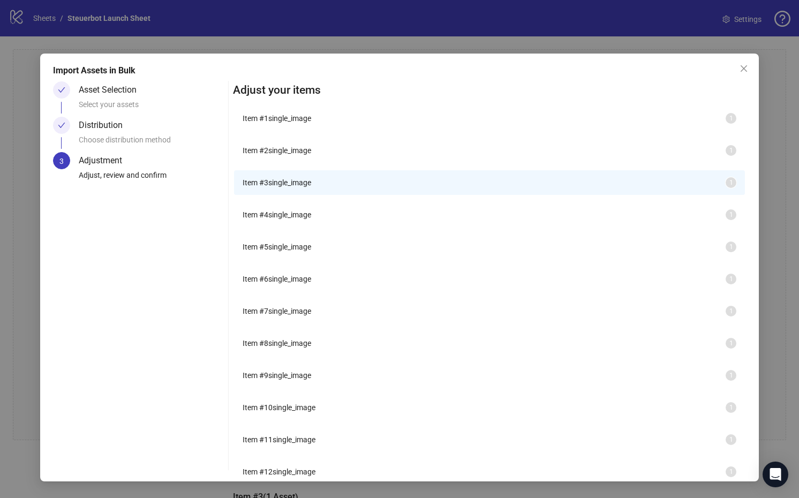
drag, startPoint x: 338, startPoint y: 183, endPoint x: 335, endPoint y: 156, distance: 26.3
click at [268, 155] on span "Item # 2" at bounding box center [256, 150] width 26 height 9
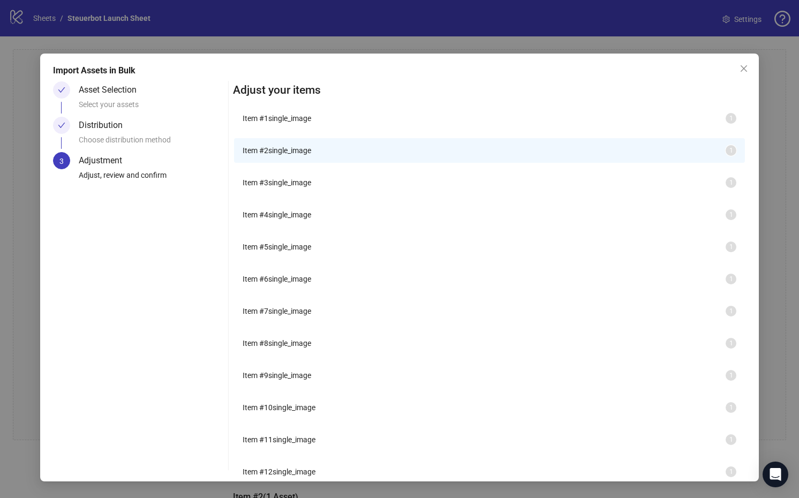
drag, startPoint x: 335, startPoint y: 156, endPoint x: 458, endPoint y: 94, distance: 137.5
click at [311, 123] on span "single_image" at bounding box center [289, 118] width 43 height 9
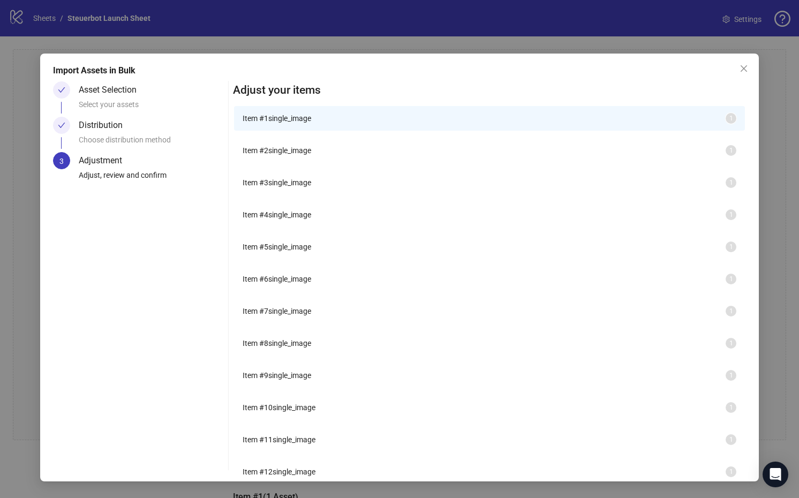
click at [268, 155] on span "Item # 2" at bounding box center [256, 150] width 26 height 9
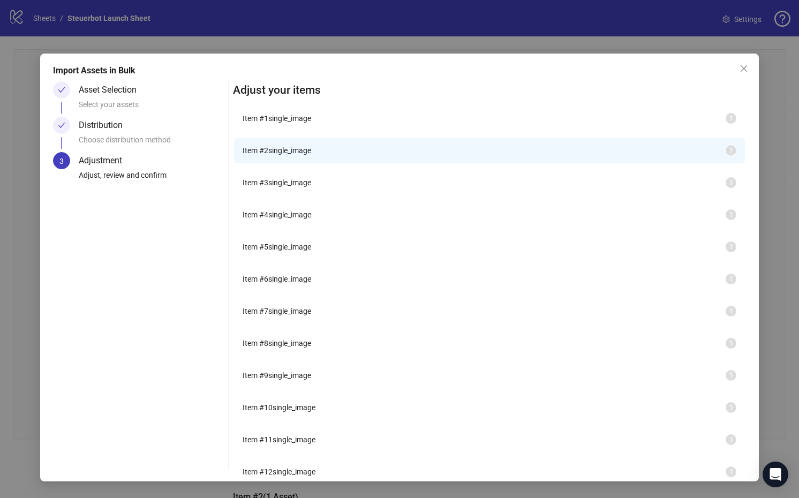
click at [339, 201] on div "Item # 3 single_image 1" at bounding box center [489, 185] width 513 height 32
click at [311, 187] on span "single_image" at bounding box center [289, 182] width 43 height 9
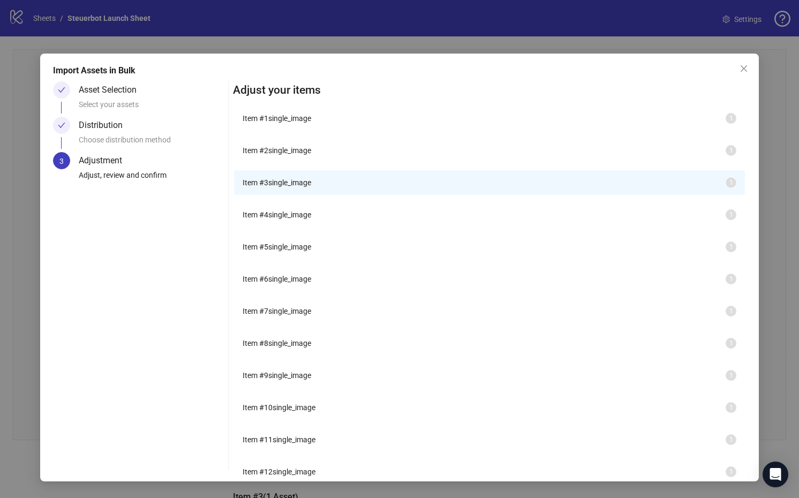
click at [317, 259] on li "Item # 5 single_image 1" at bounding box center [489, 247] width 511 height 25
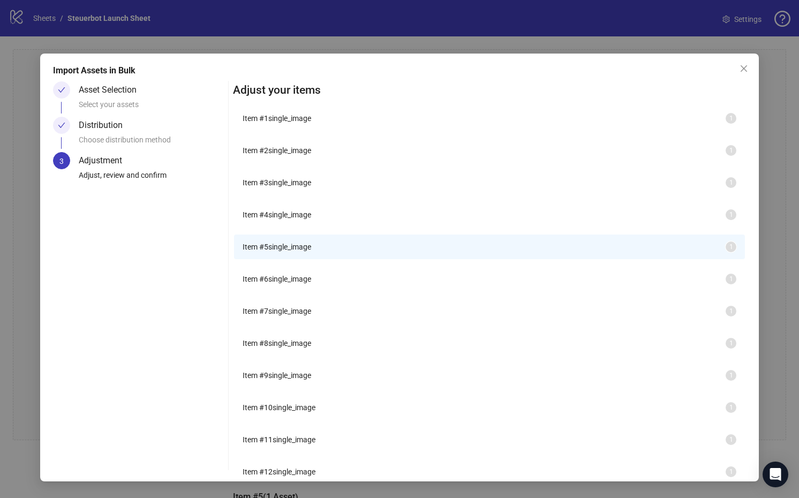
click at [311, 219] on span "single_image" at bounding box center [289, 215] width 43 height 9
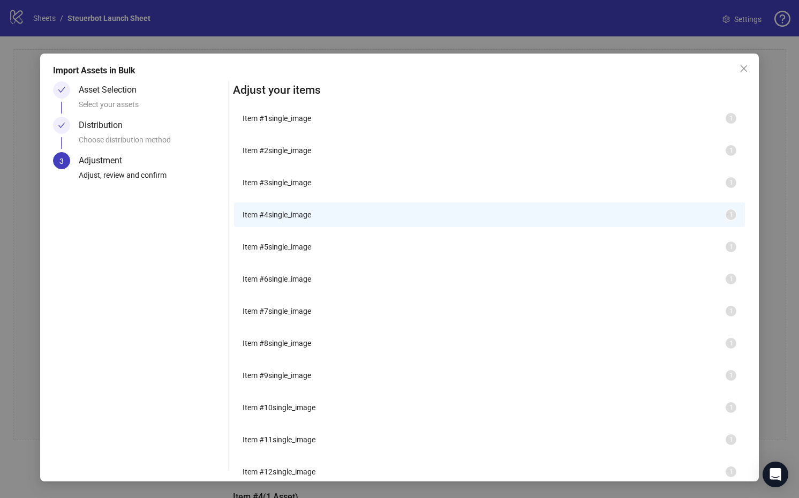
click at [332, 227] on li "Item # 4 single_image 1" at bounding box center [489, 215] width 511 height 25
click at [268, 187] on span "Item # 3" at bounding box center [256, 182] width 26 height 9
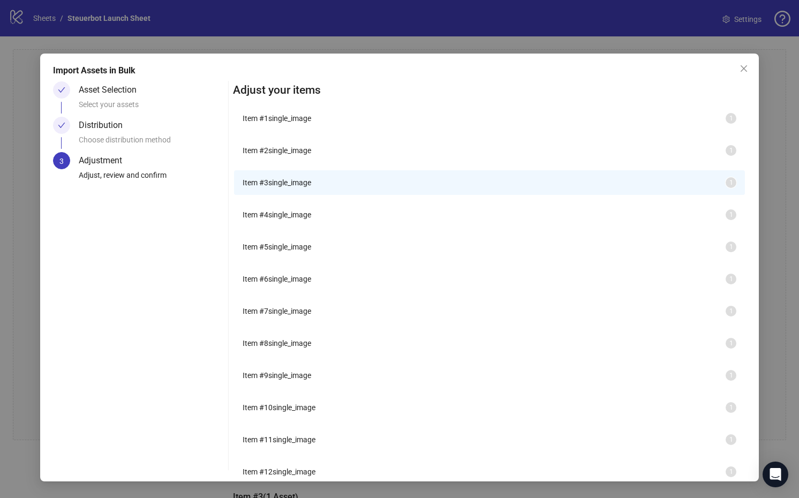
click at [268, 155] on span "Item # 2" at bounding box center [256, 150] width 26 height 9
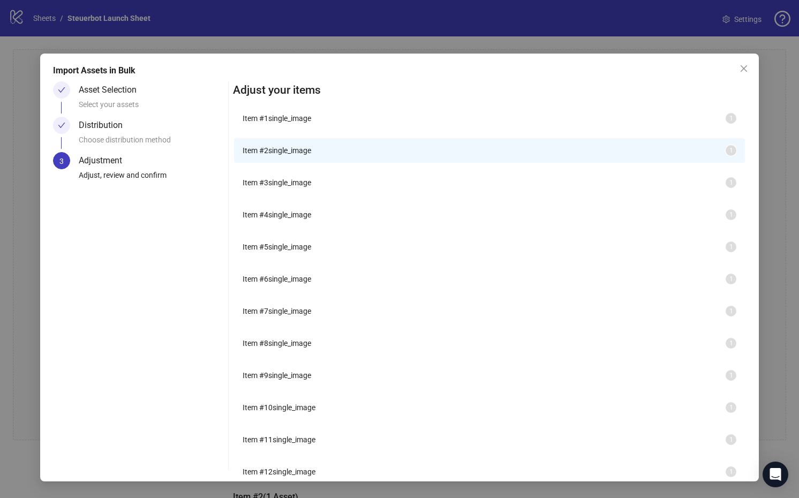
click at [311, 123] on span "single_image" at bounding box center [289, 118] width 43 height 9
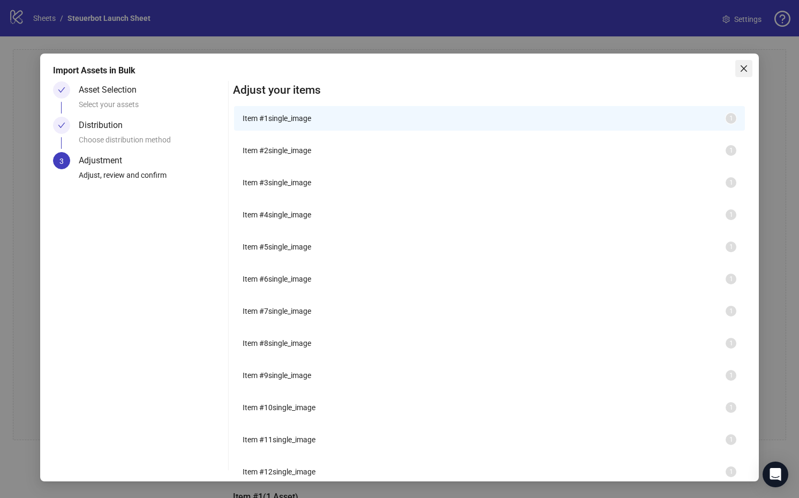
click at [748, 65] on span "Close" at bounding box center [744, 68] width 17 height 9
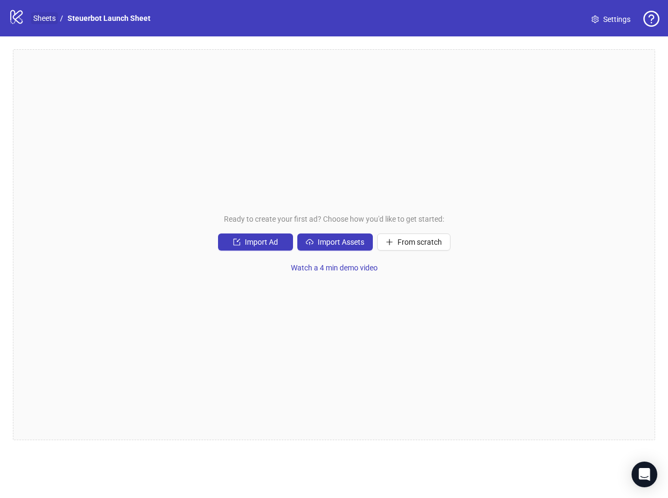
click at [46, 14] on link "Sheets" at bounding box center [44, 18] width 27 height 12
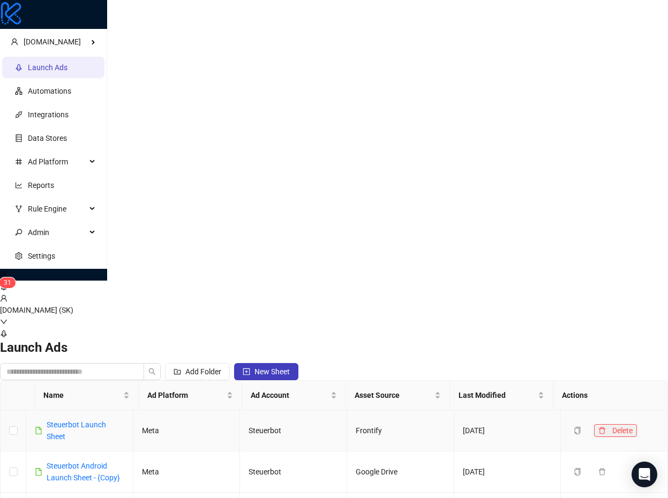
click at [598, 427] on icon "delete" at bounding box center [602, 431] width 8 height 8
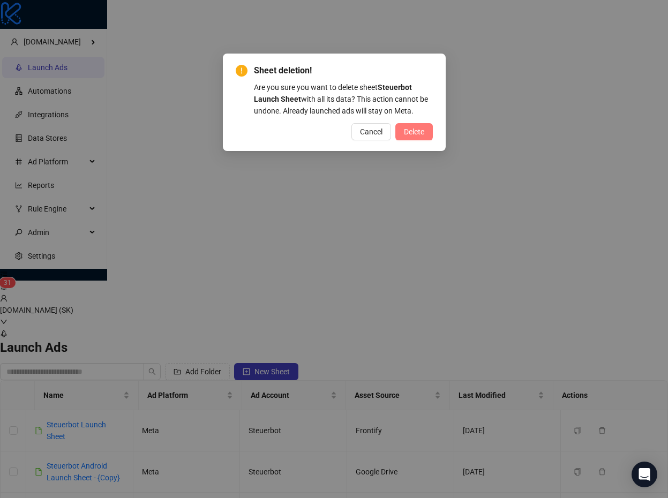
click at [421, 130] on span "Delete" at bounding box center [414, 132] width 20 height 9
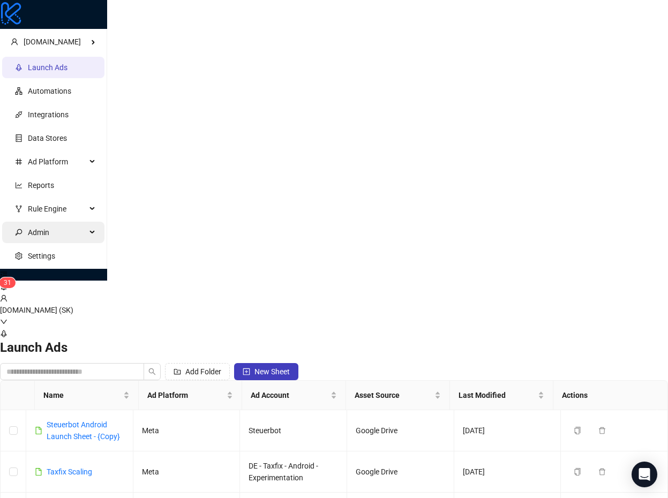
click at [63, 243] on span "Admin" at bounding box center [57, 232] width 58 height 21
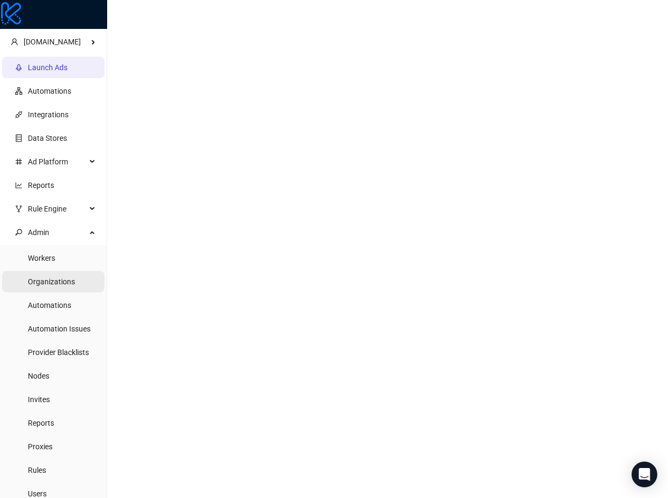
click at [62, 286] on link "Organizations" at bounding box center [51, 282] width 47 height 9
type input "**********"
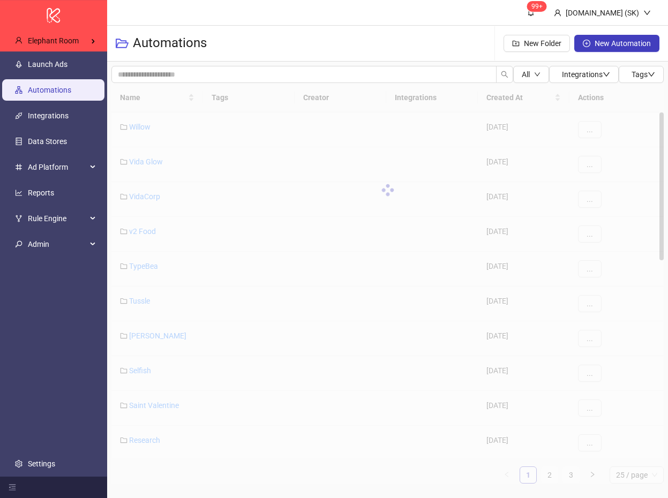
click at [66, 75] on ul "Launch Ads Automations Integrations Data Stores Ad Platform Reports Rule Engine…" at bounding box center [53, 263] width 107 height 425
click at [68, 63] on link "Launch Ads" at bounding box center [48, 64] width 40 height 9
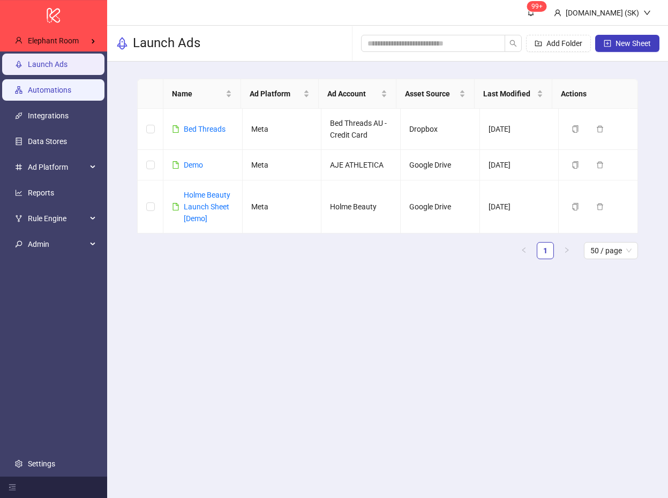
click at [66, 86] on link "Automations" at bounding box center [49, 90] width 43 height 9
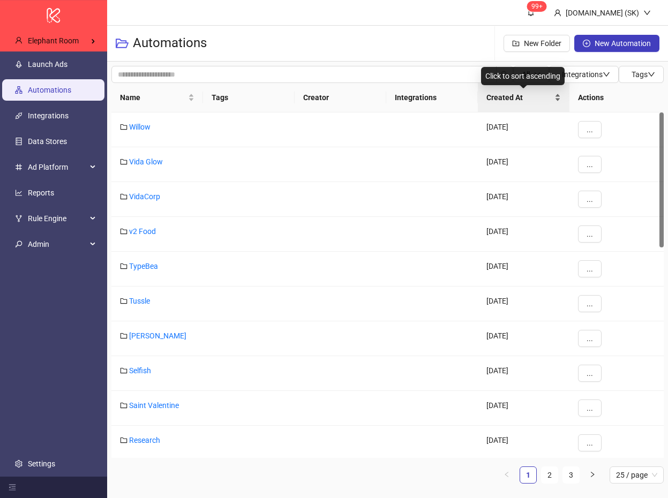
click at [533, 92] on span "Created At" at bounding box center [519, 98] width 66 height 12
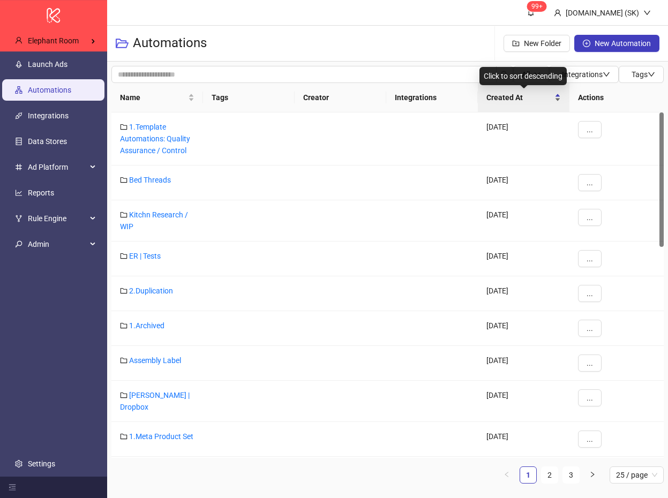
click at [533, 92] on span "Created At" at bounding box center [519, 98] width 66 height 12
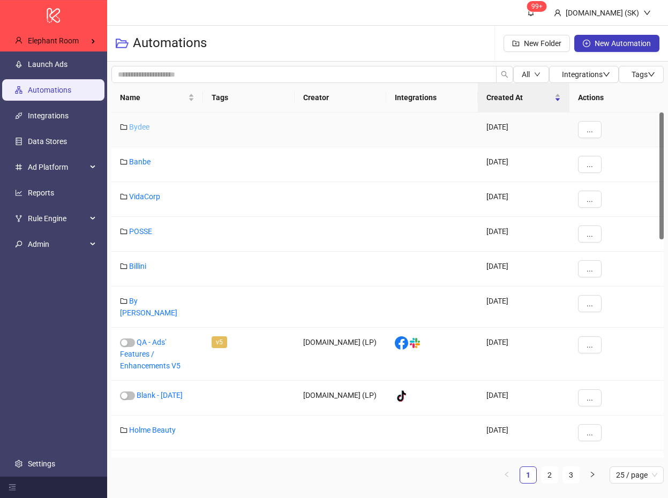
click at [135, 129] on link "Bydee" at bounding box center [139, 127] width 20 height 9
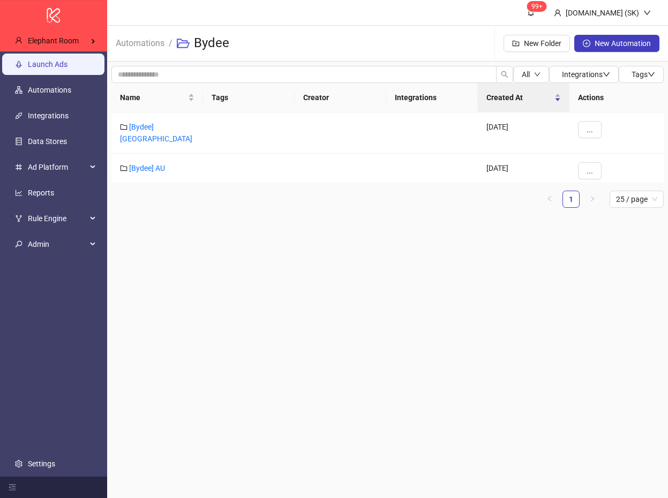
click at [51, 66] on link "Launch Ads" at bounding box center [48, 64] width 40 height 9
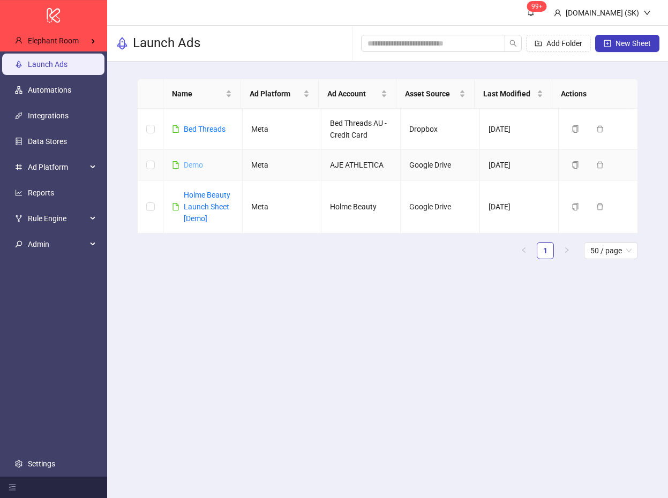
click at [196, 164] on link "Demo" at bounding box center [193, 165] width 19 height 9
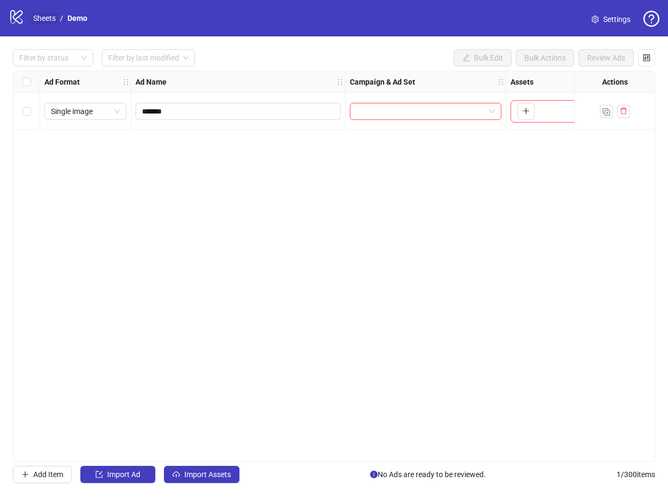
click at [53, 22] on link "Sheets" at bounding box center [44, 18] width 27 height 12
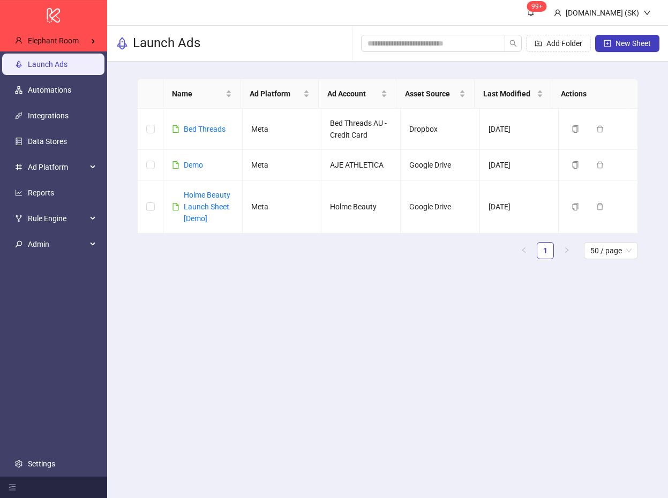
drag, startPoint x: 294, startPoint y: 290, endPoint x: 267, endPoint y: 270, distance: 33.6
click at [265, 269] on main "Name Ad Platform Ad Account Asset Source Last Modified Actions Bed Threads Meta…" at bounding box center [388, 173] width 518 height 223
click at [330, 368] on main "99+ Kitchn.io (SK) Launch Ads Add Folder New Sheet Name Ad Platform Ad Account …" at bounding box center [387, 249] width 561 height 498
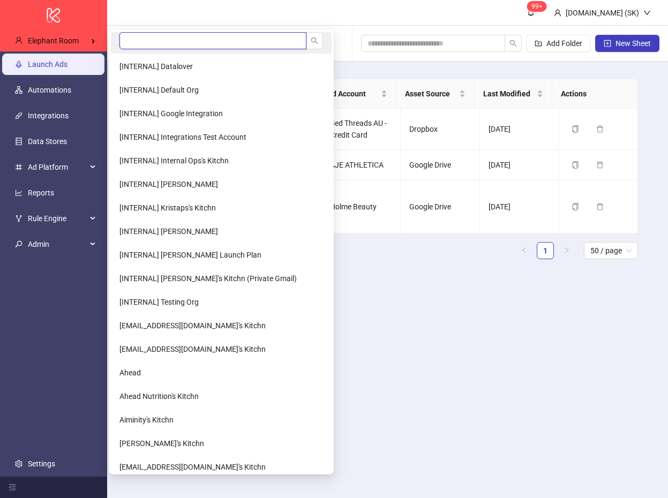
click at [153, 33] on input "search" at bounding box center [212, 40] width 187 height 17
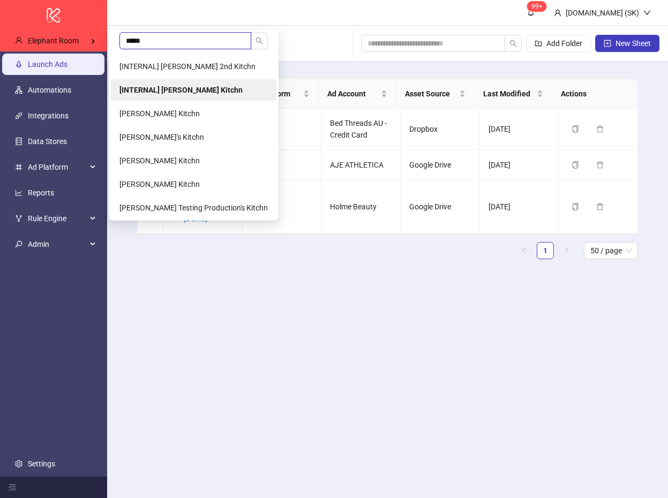
type input "*****"
click at [182, 87] on b "[INTERNAL] [PERSON_NAME] Kitchn" at bounding box center [180, 90] width 123 height 9
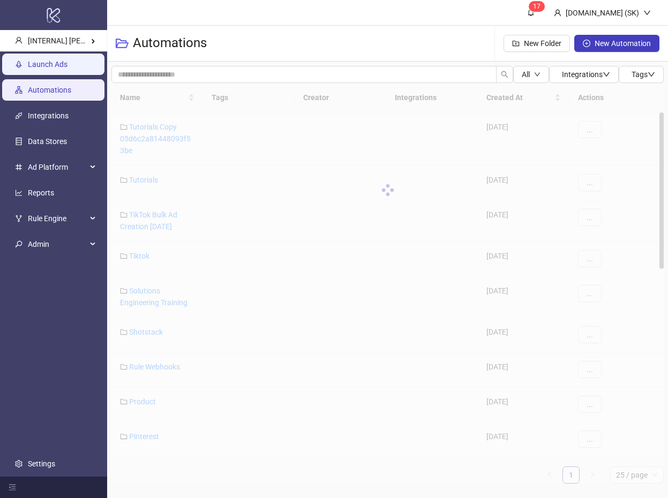
click at [64, 67] on link "Launch Ads" at bounding box center [48, 64] width 40 height 9
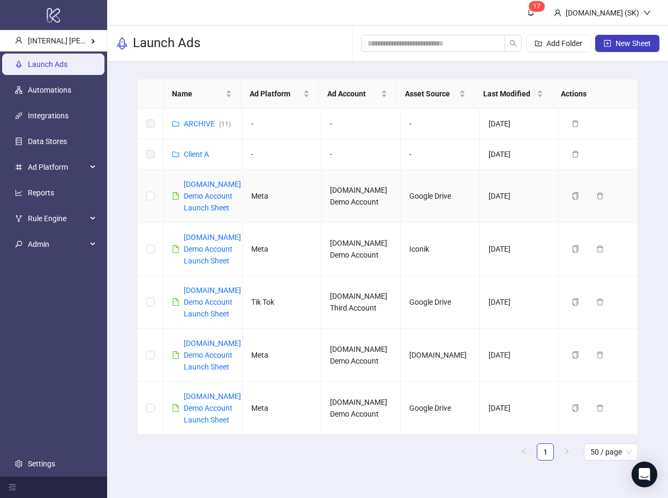
click at [238, 219] on td "[DOMAIN_NAME] Demo Account Launch Sheet" at bounding box center [202, 196] width 79 height 53
click at [210, 206] on link "[DOMAIN_NAME] Demo Account Launch Sheet" at bounding box center [212, 196] width 57 height 32
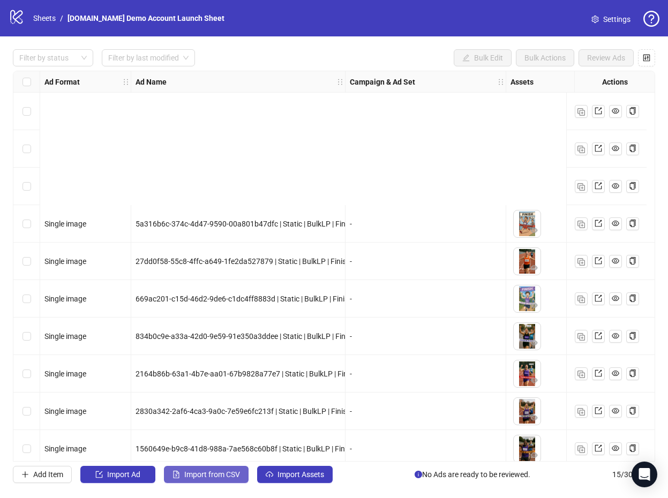
scroll to position [198, 0]
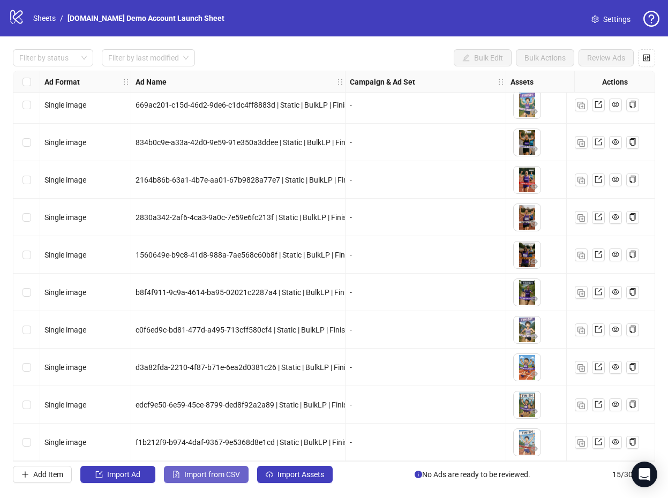
click at [218, 475] on span "Import from CSV" at bounding box center [212, 474] width 56 height 9
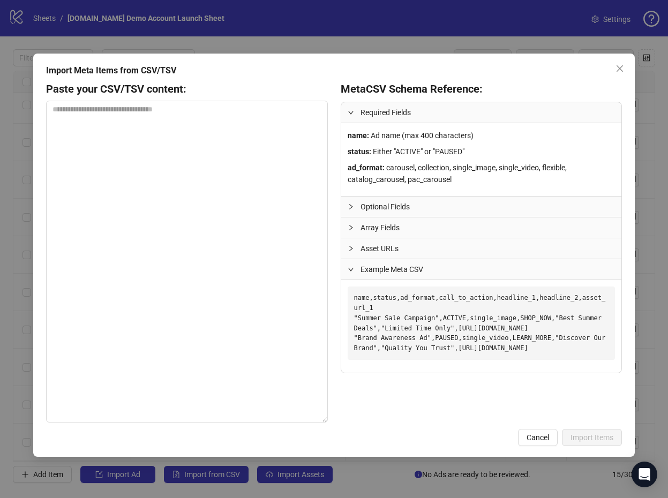
click at [394, 338] on pre "name,status,ad_format,call_to_action,headline_1,headline_2,asset_url_1 "Summer …" at bounding box center [481, 323] width 267 height 73
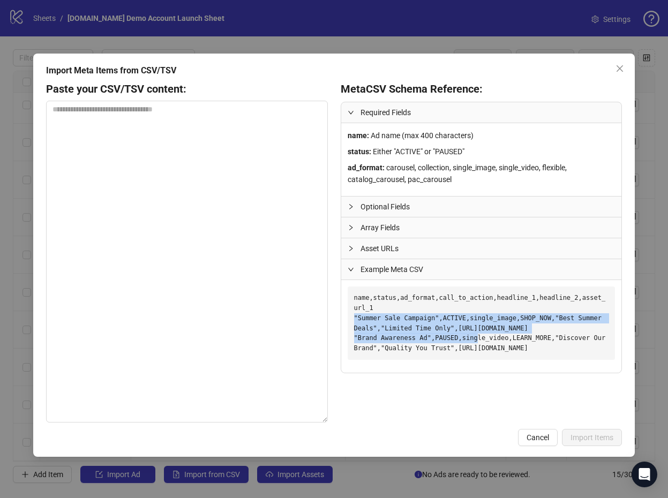
click at [394, 338] on pre "name,status,ad_format,call_to_action,headline_1,headline_2,asset_url_1 "Summer …" at bounding box center [481, 323] width 267 height 73
click at [217, 177] on textarea at bounding box center [186, 262] width 281 height 322
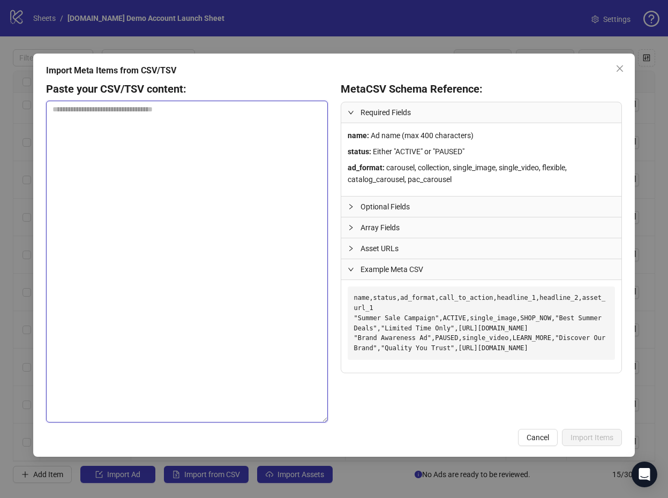
click at [197, 161] on textarea at bounding box center [186, 262] width 281 height 322
click at [180, 161] on textarea at bounding box center [186, 262] width 281 height 322
paste textarea "**********"
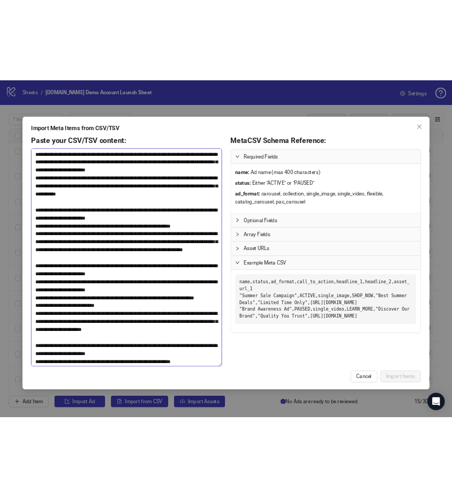
scroll to position [714, 0]
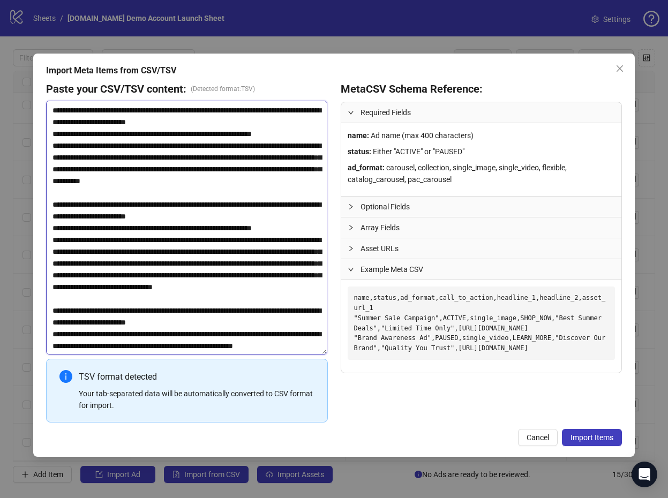
type textarea "**********"
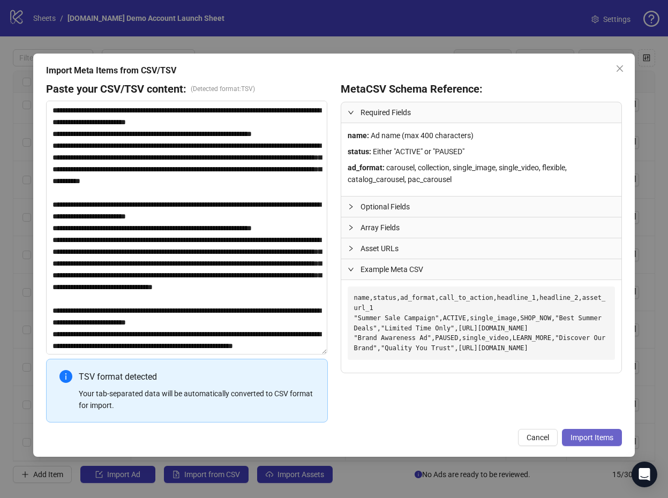
click at [593, 439] on span "Import Items" at bounding box center [592, 437] width 43 height 9
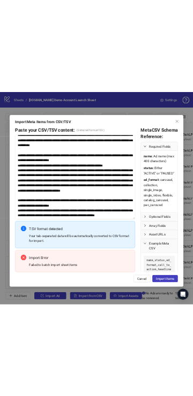
scroll to position [938, 0]
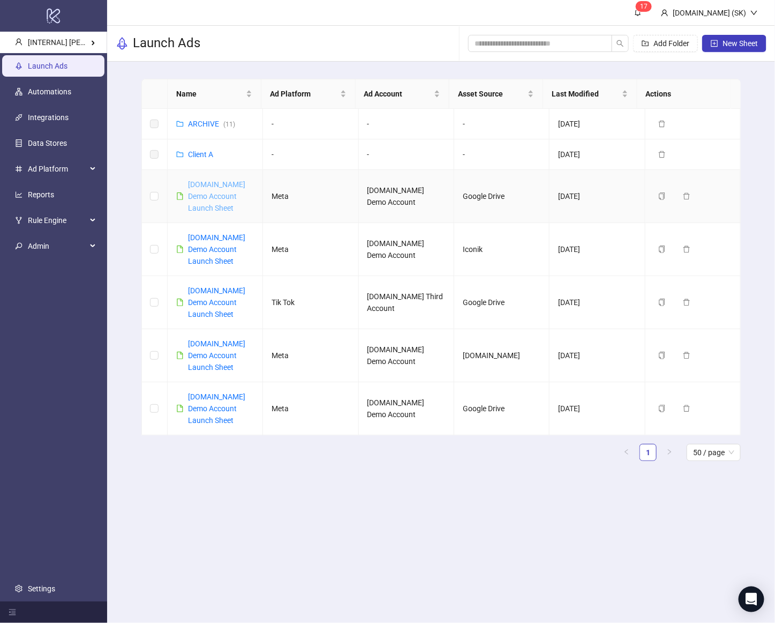
click at [213, 186] on link "[DOMAIN_NAME] Demo Account Launch Sheet" at bounding box center [216, 196] width 57 height 32
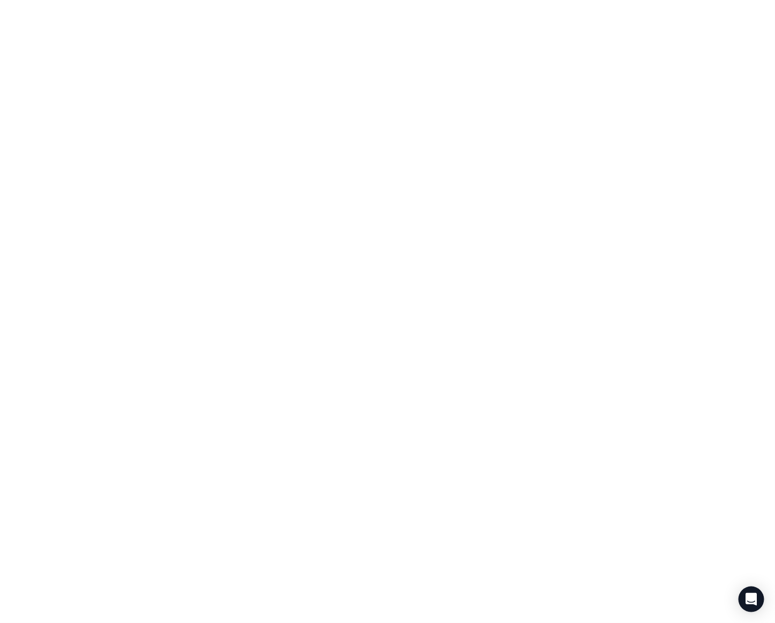
click at [216, 196] on div at bounding box center [387, 311] width 775 height 623
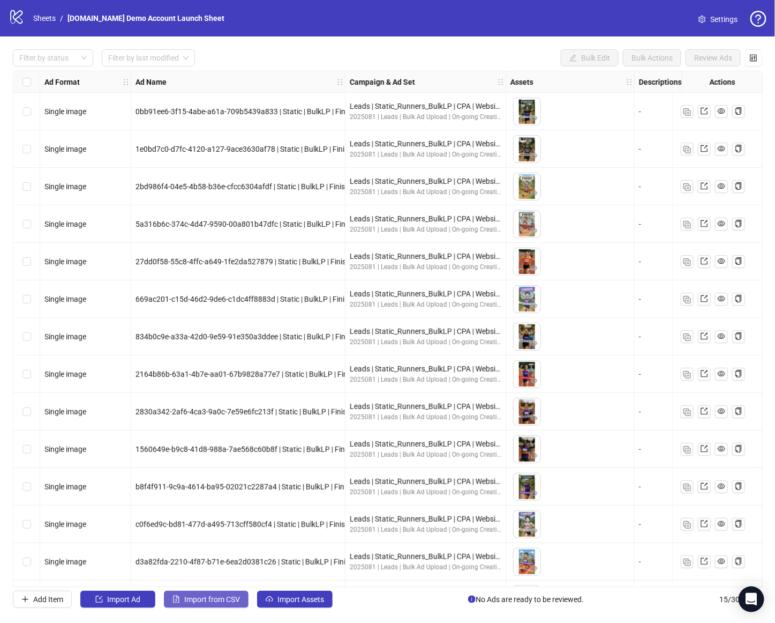
click at [206, 598] on span "Import from CSV" at bounding box center [212, 599] width 56 height 9
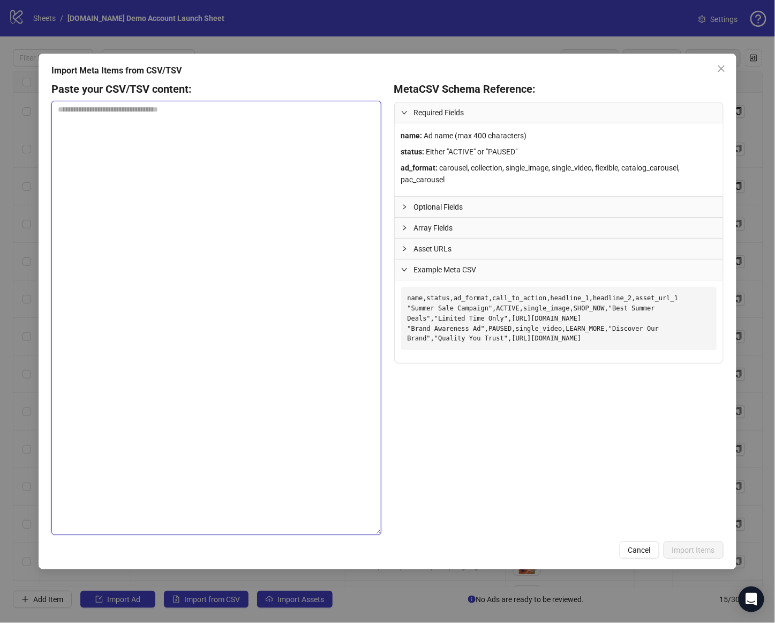
click at [314, 226] on textarea at bounding box center [215, 318] width 329 height 434
click at [292, 171] on textarea at bounding box center [215, 318] width 329 height 434
paste textarea "**********"
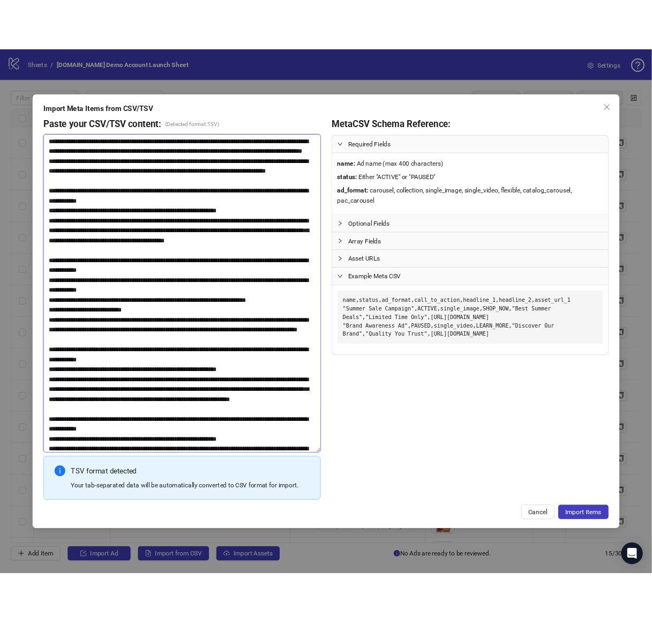
scroll to position [401, 0]
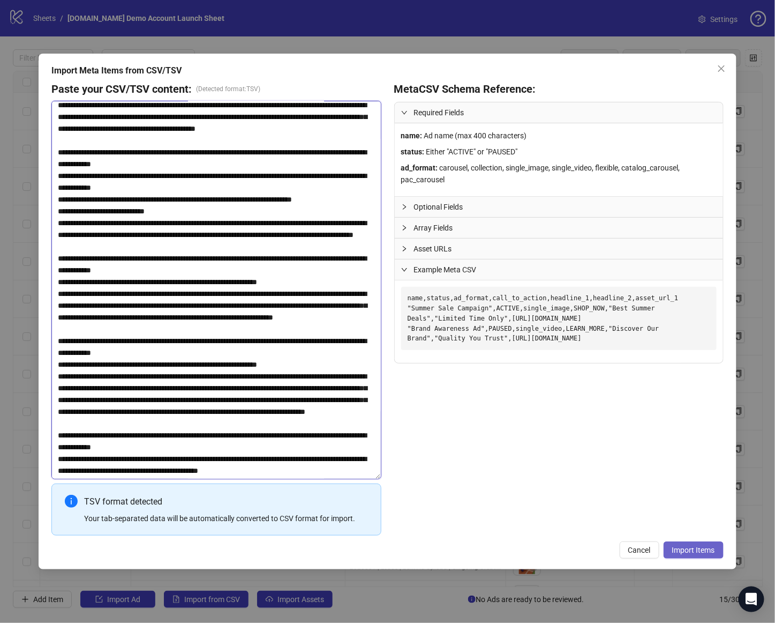
type textarea "**********"
click at [704, 556] on button "Import Items" at bounding box center [694, 549] width 60 height 17
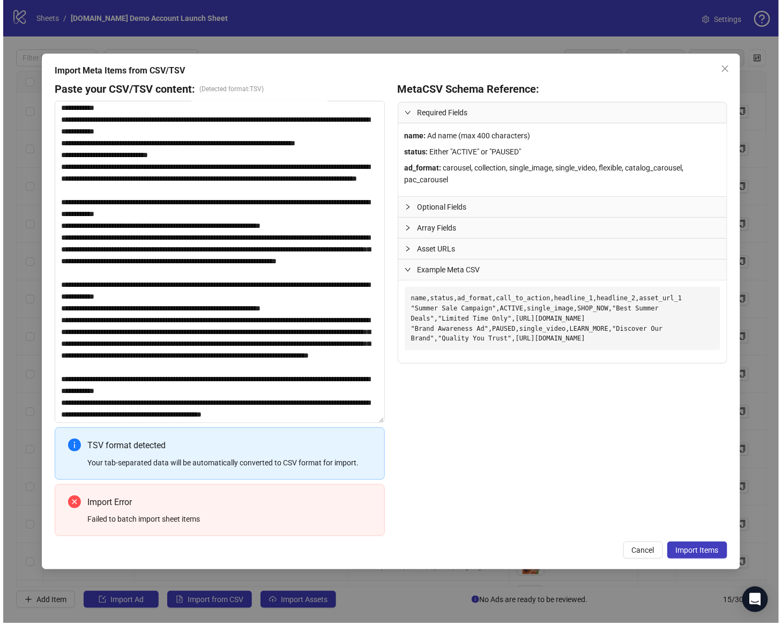
scroll to position [507, 0]
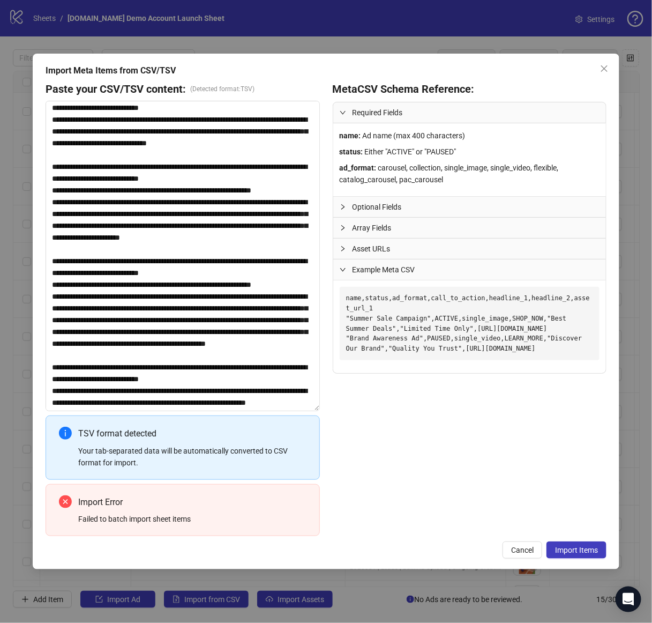
click at [460, 437] on div "Meta CSV Schema Reference: Required Fields name : Ad name (max 400 characters) …" at bounding box center [470, 307] width 274 height 453
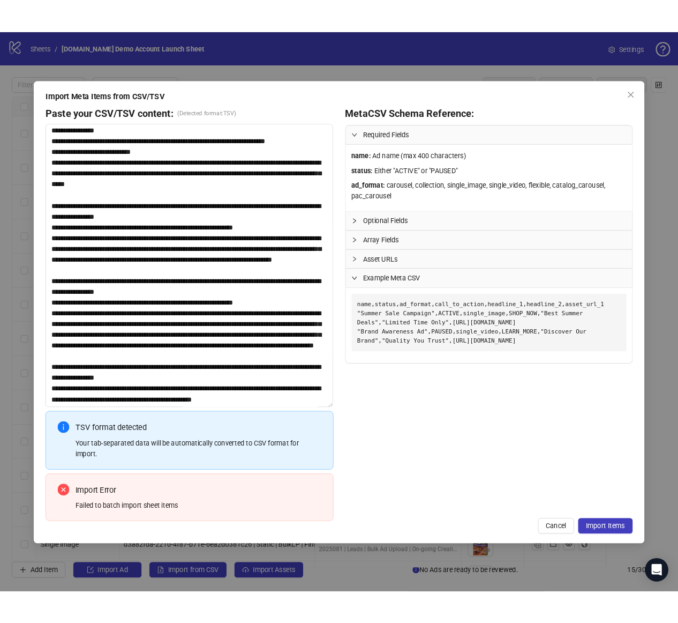
scroll to position [472, 0]
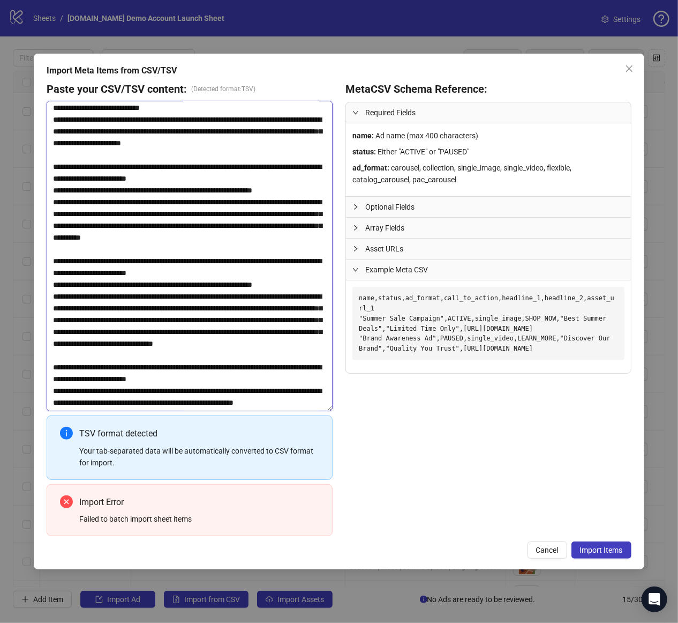
click at [115, 303] on textarea at bounding box center [190, 256] width 286 height 310
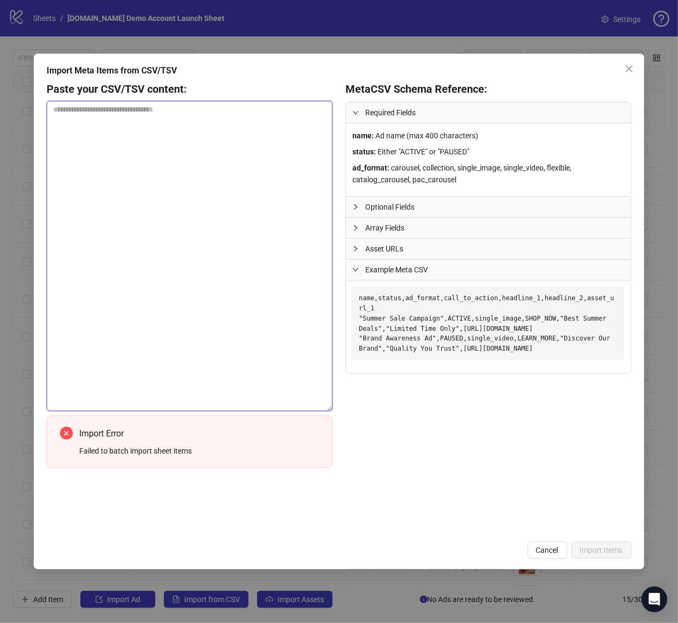
scroll to position [0, 0]
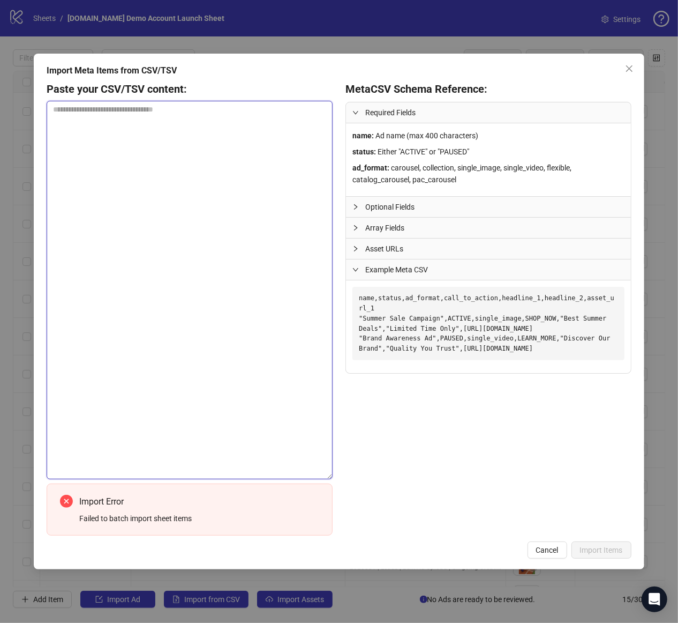
click at [177, 280] on textarea at bounding box center [190, 290] width 286 height 378
paste textarea "**********"
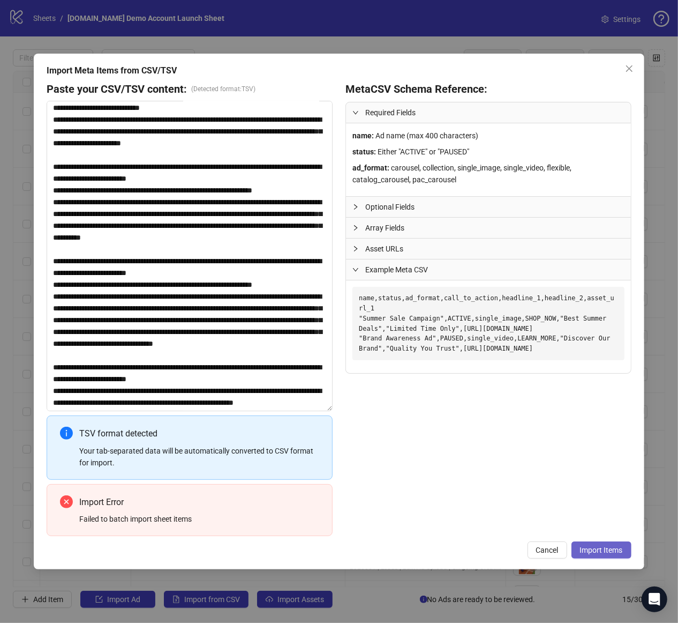
click at [605, 547] on span "Import Items" at bounding box center [601, 549] width 43 height 9
click at [226, 280] on textarea at bounding box center [190, 256] width 286 height 310
click at [202, 217] on textarea at bounding box center [190, 256] width 286 height 310
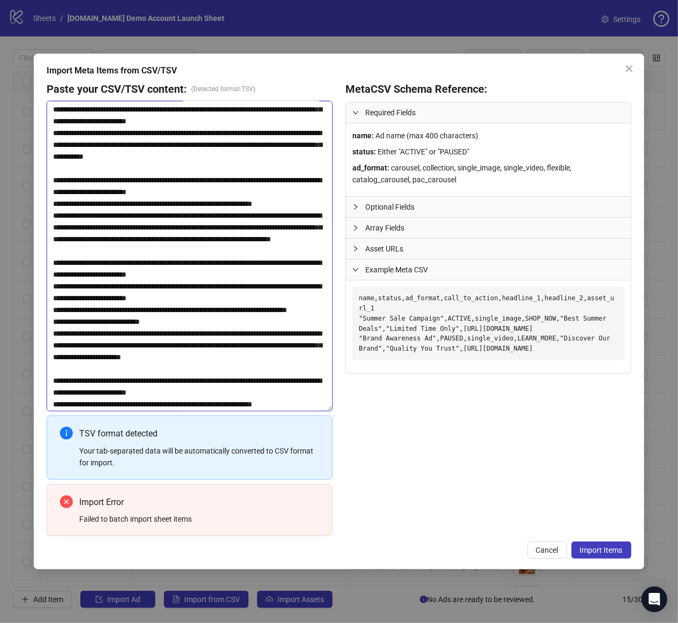
scroll to position [0, 0]
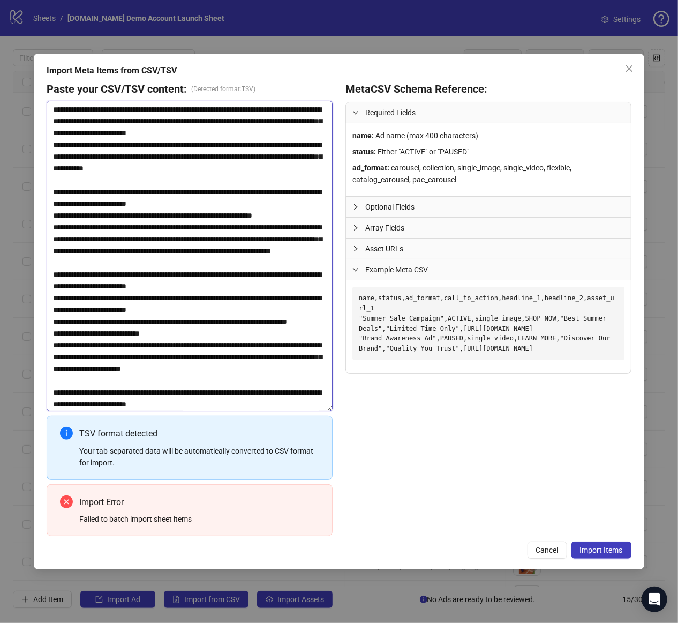
click at [242, 231] on textarea at bounding box center [190, 256] width 286 height 310
click at [254, 106] on textarea at bounding box center [190, 256] width 286 height 310
click at [279, 110] on textarea at bounding box center [190, 256] width 286 height 310
type textarea "**********"
click at [605, 557] on button "Import Items" at bounding box center [602, 549] width 60 height 17
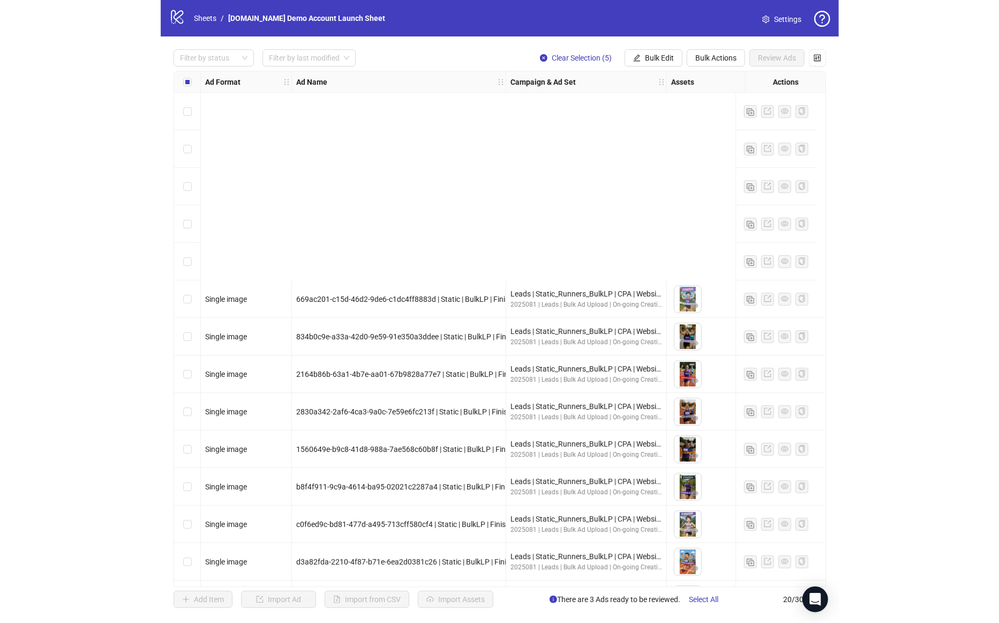
scroll to position [260, 0]
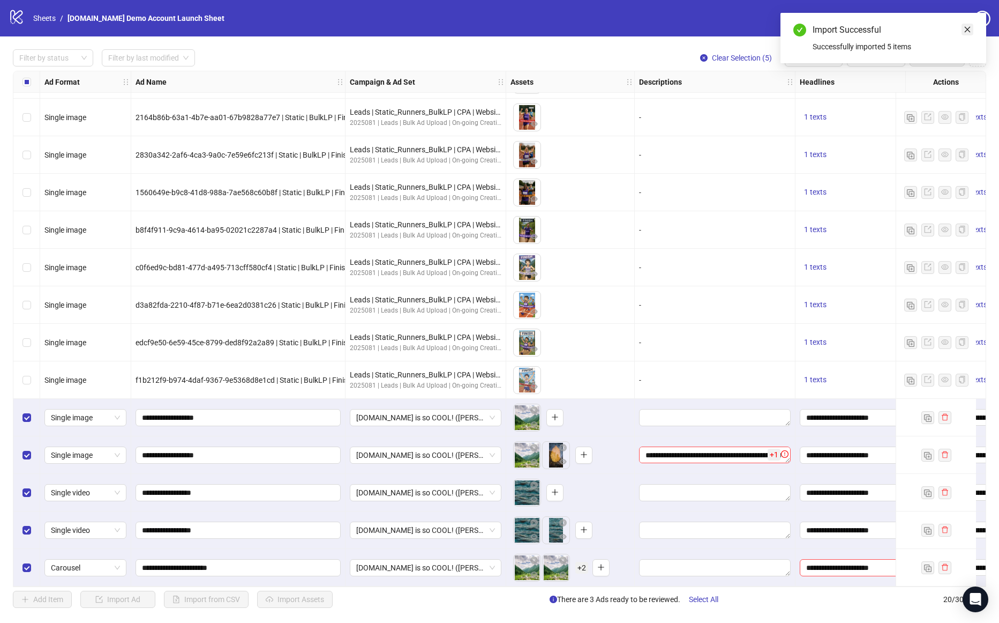
click at [775, 30] on icon "close" at bounding box center [968, 30] width 8 height 8
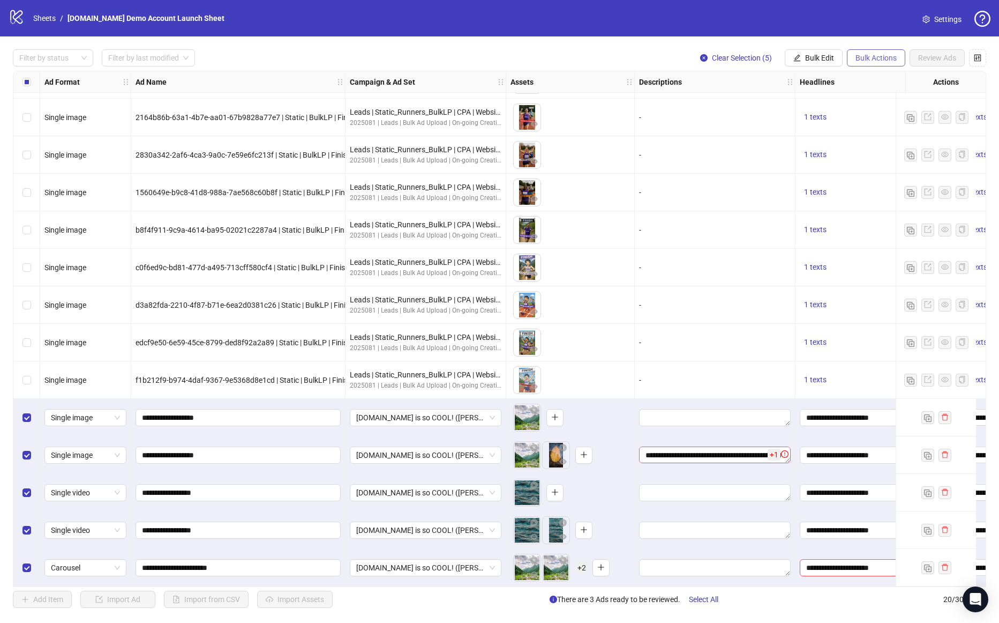
click at [775, 57] on span "Bulk Actions" at bounding box center [876, 58] width 41 height 9
click at [775, 76] on span "Delete" at bounding box center [892, 79] width 73 height 12
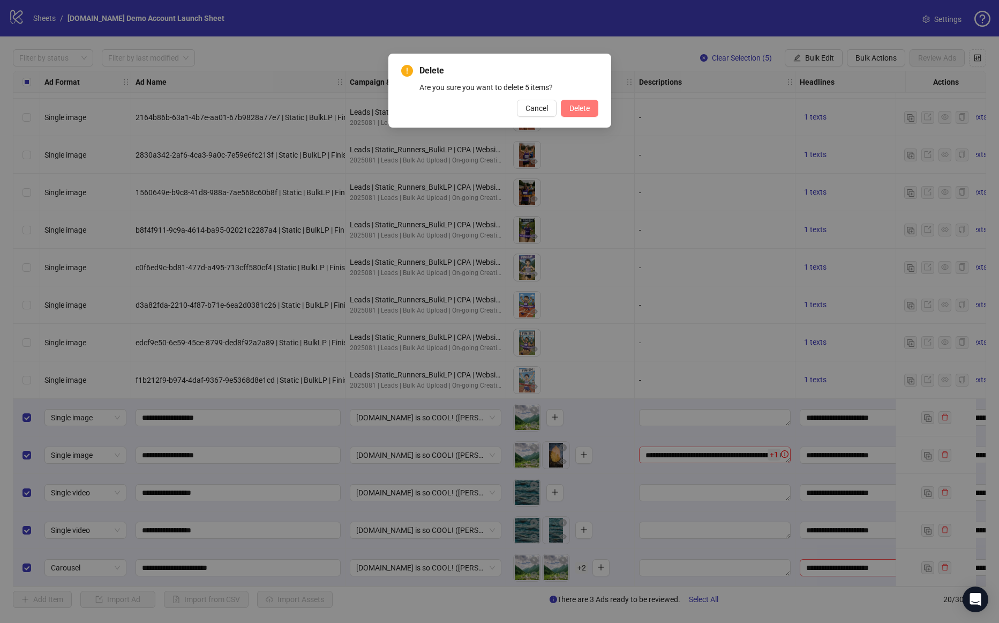
click at [593, 108] on button "Delete" at bounding box center [580, 108] width 38 height 17
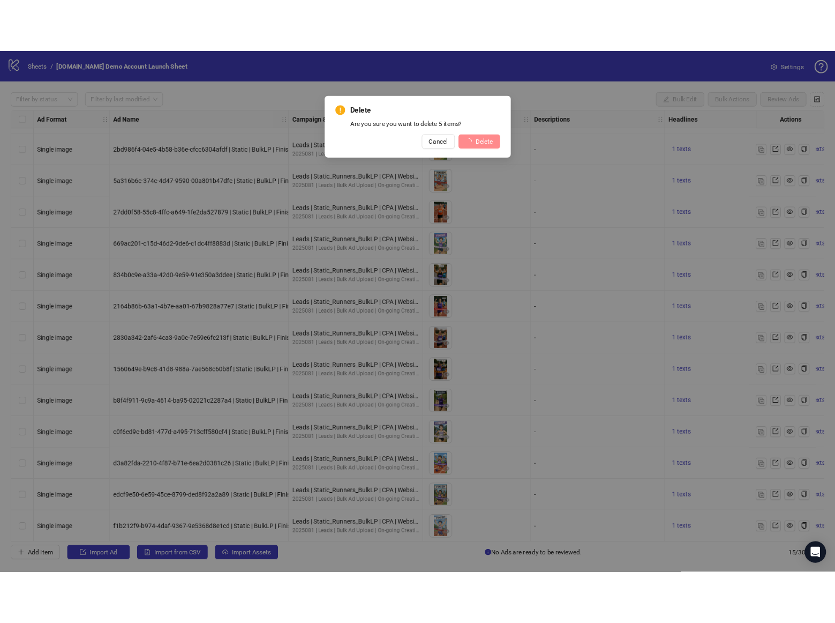
scroll to position [72, 0]
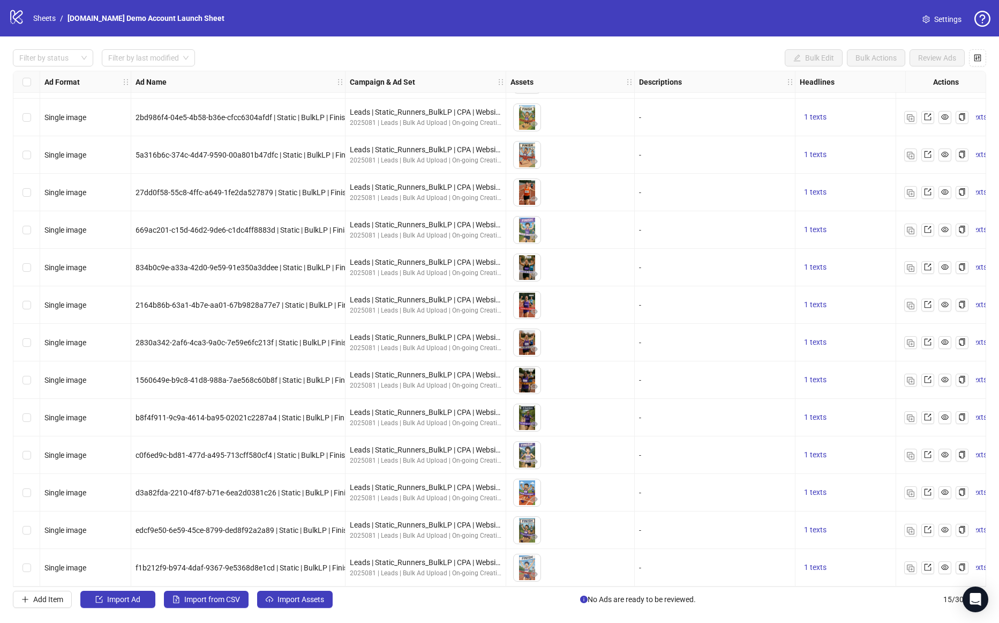
click at [553, 57] on div "Filter by status Filter by last modified Bulk Edit Bulk Actions Review Ads" at bounding box center [499, 57] width 973 height 17
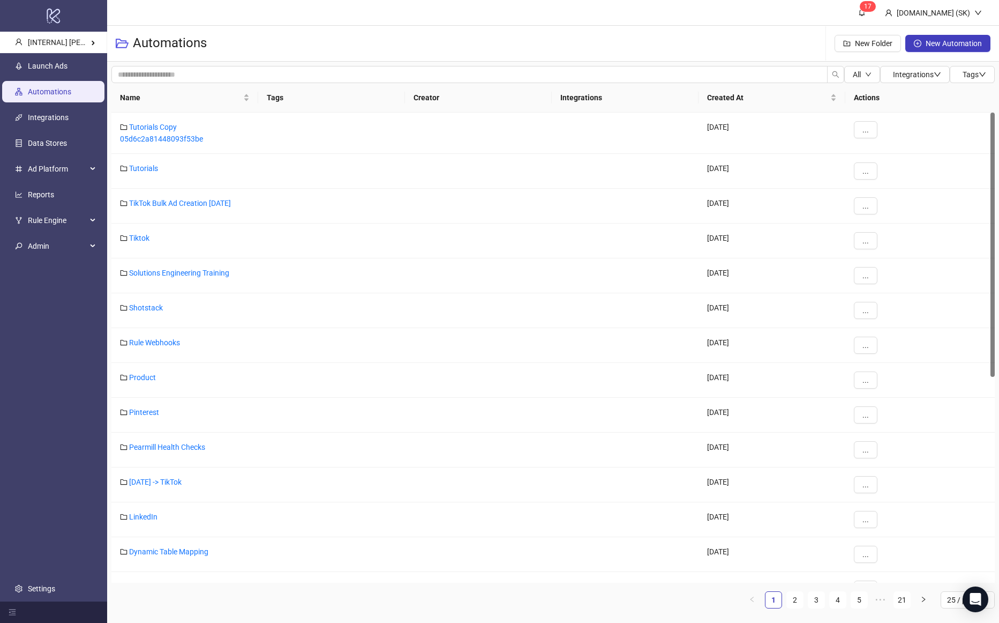
click at [141, 45] on body "logo/logo-mobile [INTERNAL] [PERSON_NAME] Kitchn Launch Ads Automations Integra…" at bounding box center [499, 311] width 999 height 623
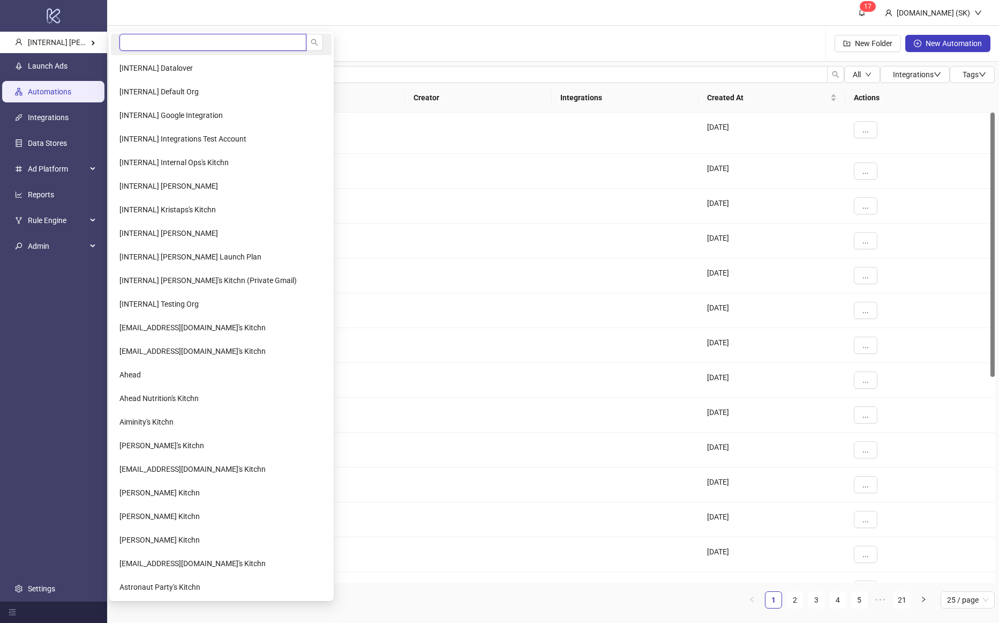
click at [164, 41] on input "search" at bounding box center [212, 42] width 187 height 17
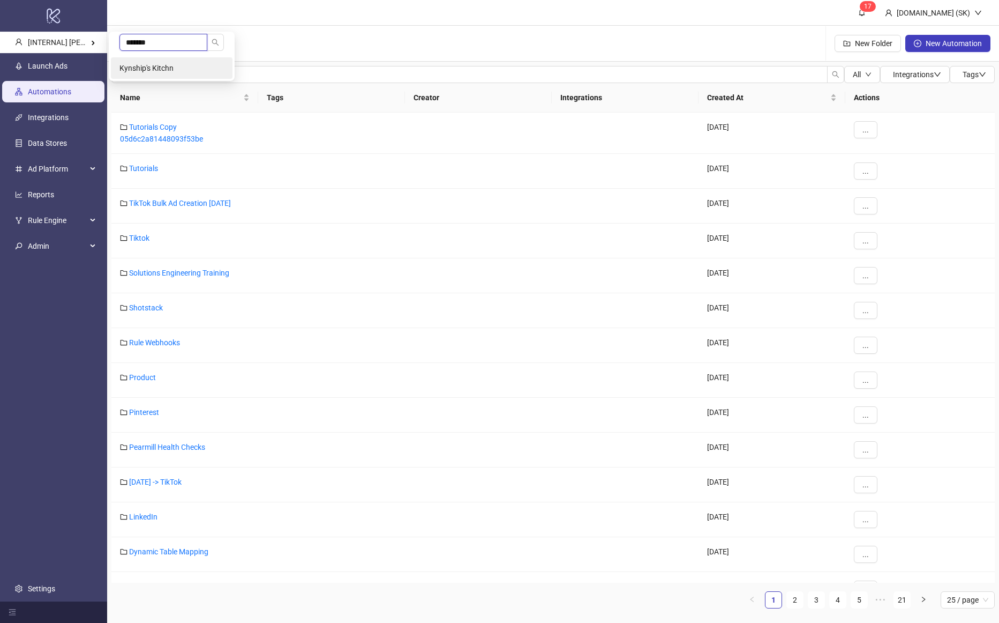
type input "*******"
click at [169, 76] on li "Kynship's Kitchn" at bounding box center [172, 67] width 122 height 21
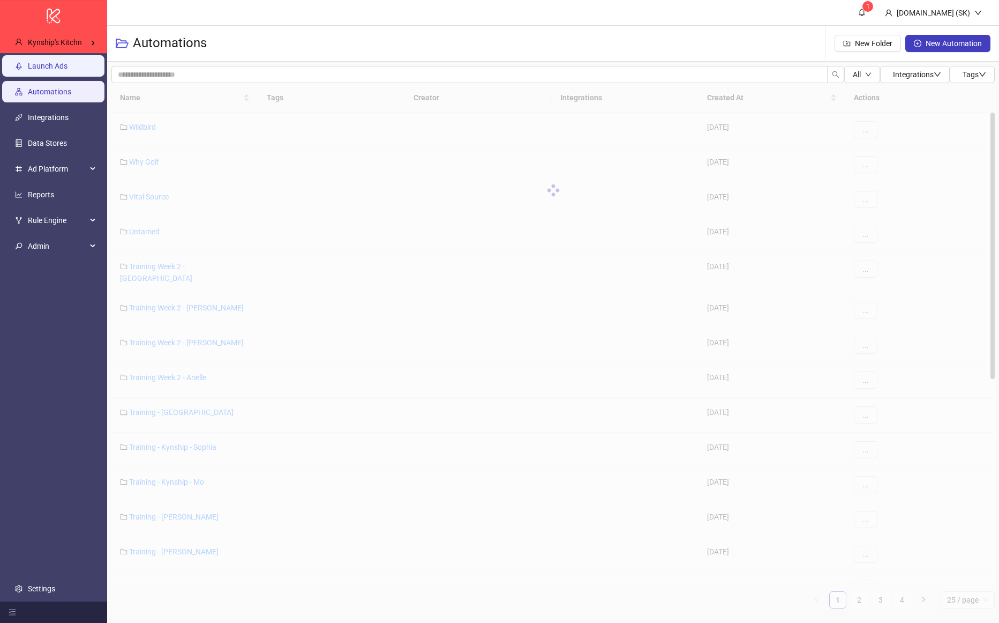
click at [68, 68] on link "Launch Ads" at bounding box center [48, 66] width 40 height 9
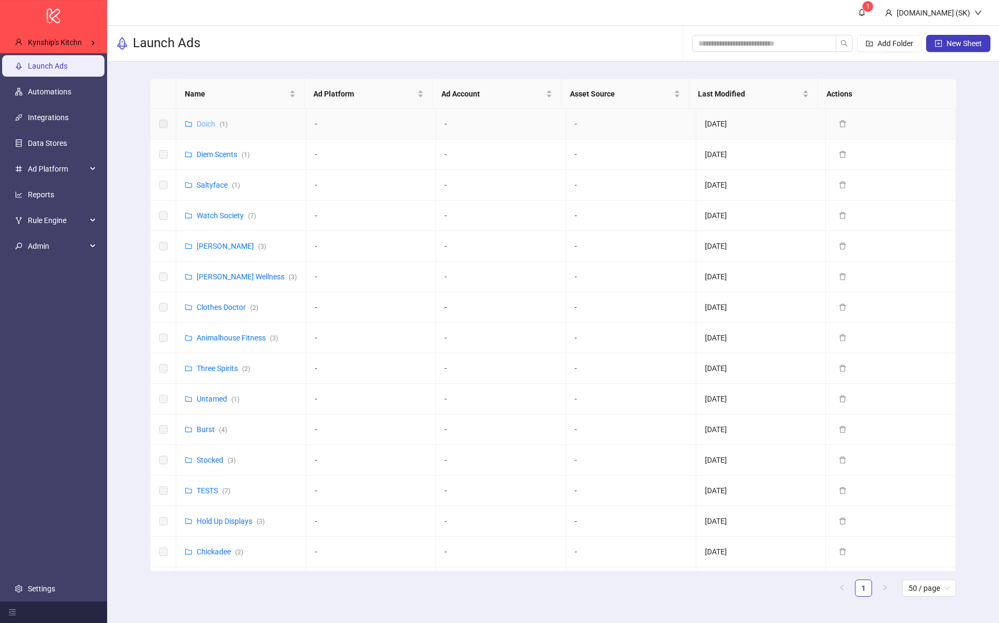
click at [203, 125] on link "Doich ( 1 )" at bounding box center [212, 123] width 31 height 9
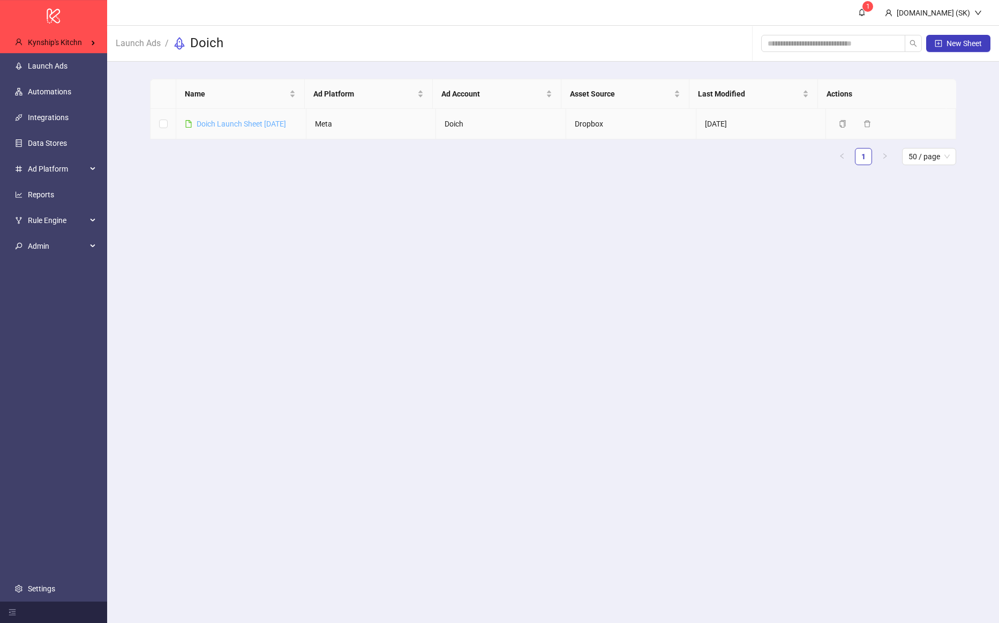
click at [225, 123] on link "Doich Launch Sheet [DATE]" at bounding box center [241, 123] width 89 height 9
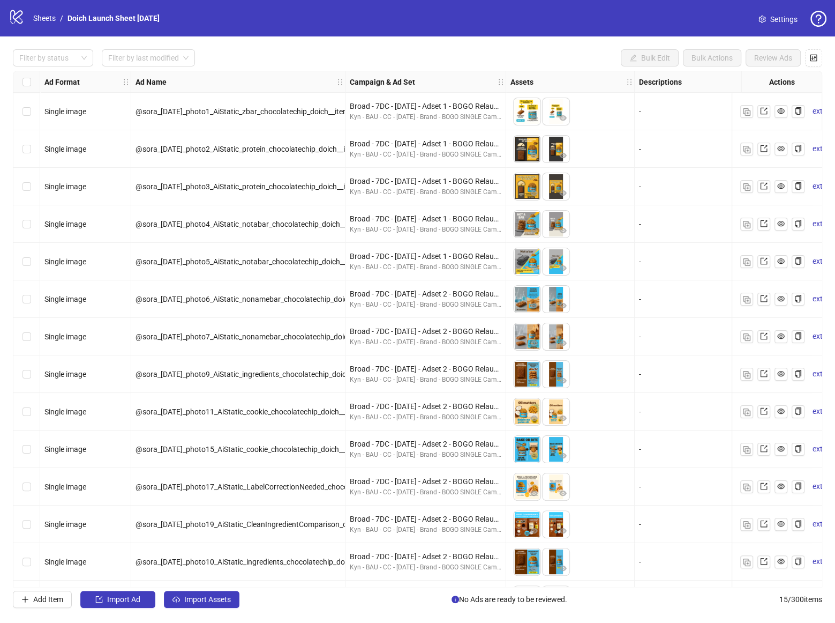
scroll to position [72, 0]
